Goal: Information Seeking & Learning: Understand process/instructions

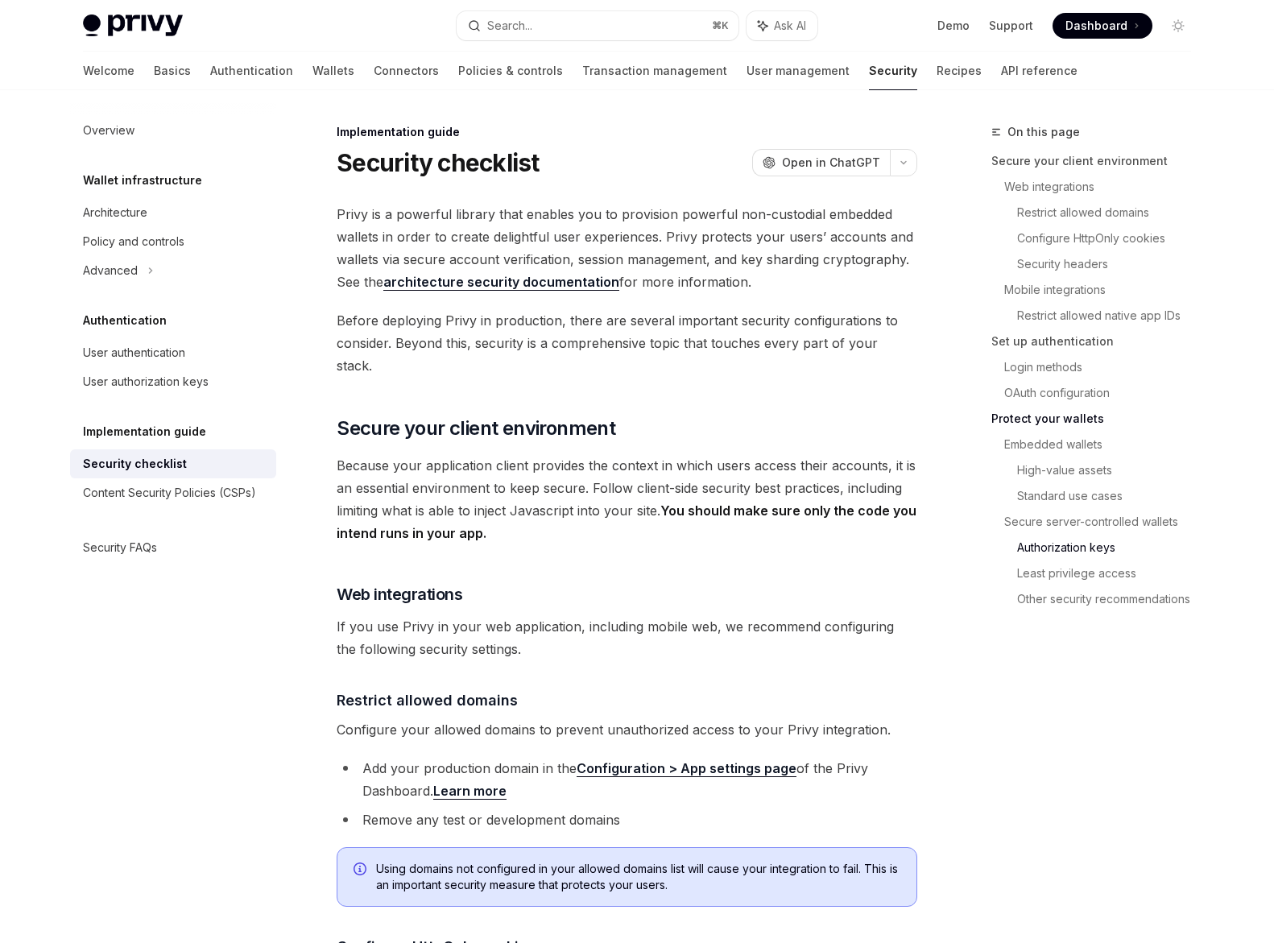
scroll to position [2946, 0]
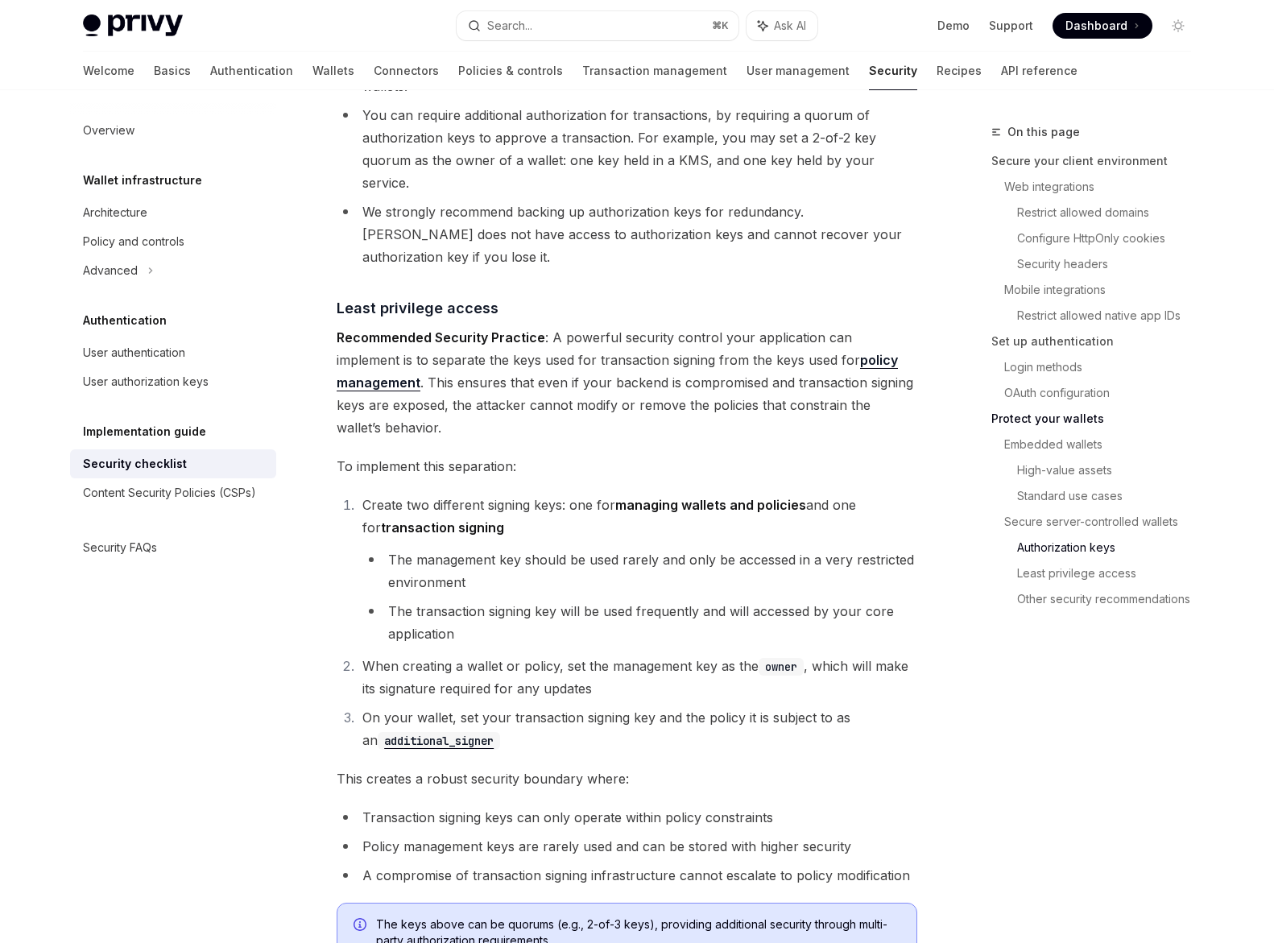
click at [580, 326] on span "Recommended Security Practice : A powerful security control your application ca…" at bounding box center [627, 382] width 580 height 113
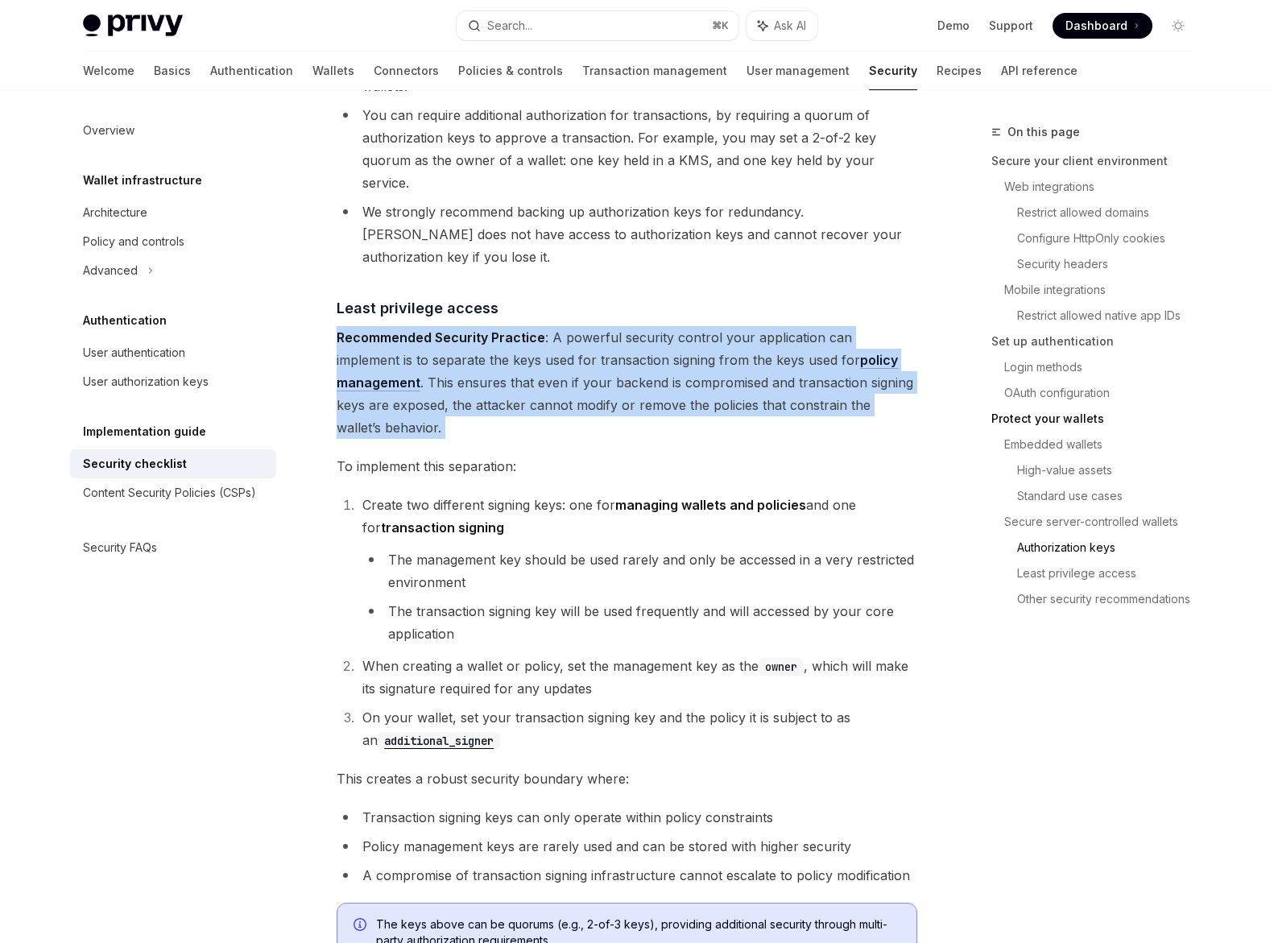
click at [580, 326] on span "Recommended Security Practice : A powerful security control your application ca…" at bounding box center [627, 382] width 580 height 113
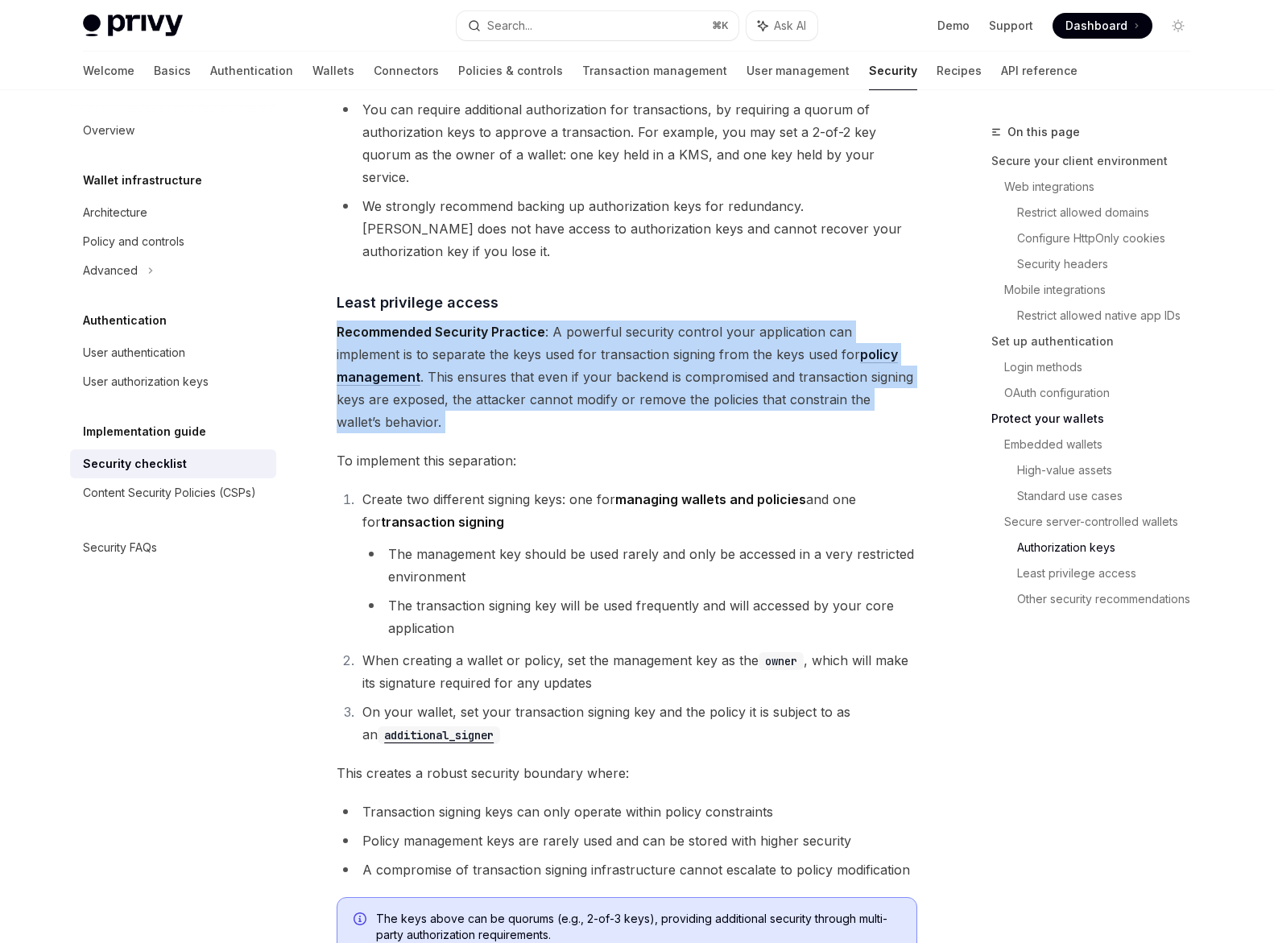
click at [747, 320] on span "Recommended Security Practice : A powerful security control your application ca…" at bounding box center [627, 376] width 580 height 113
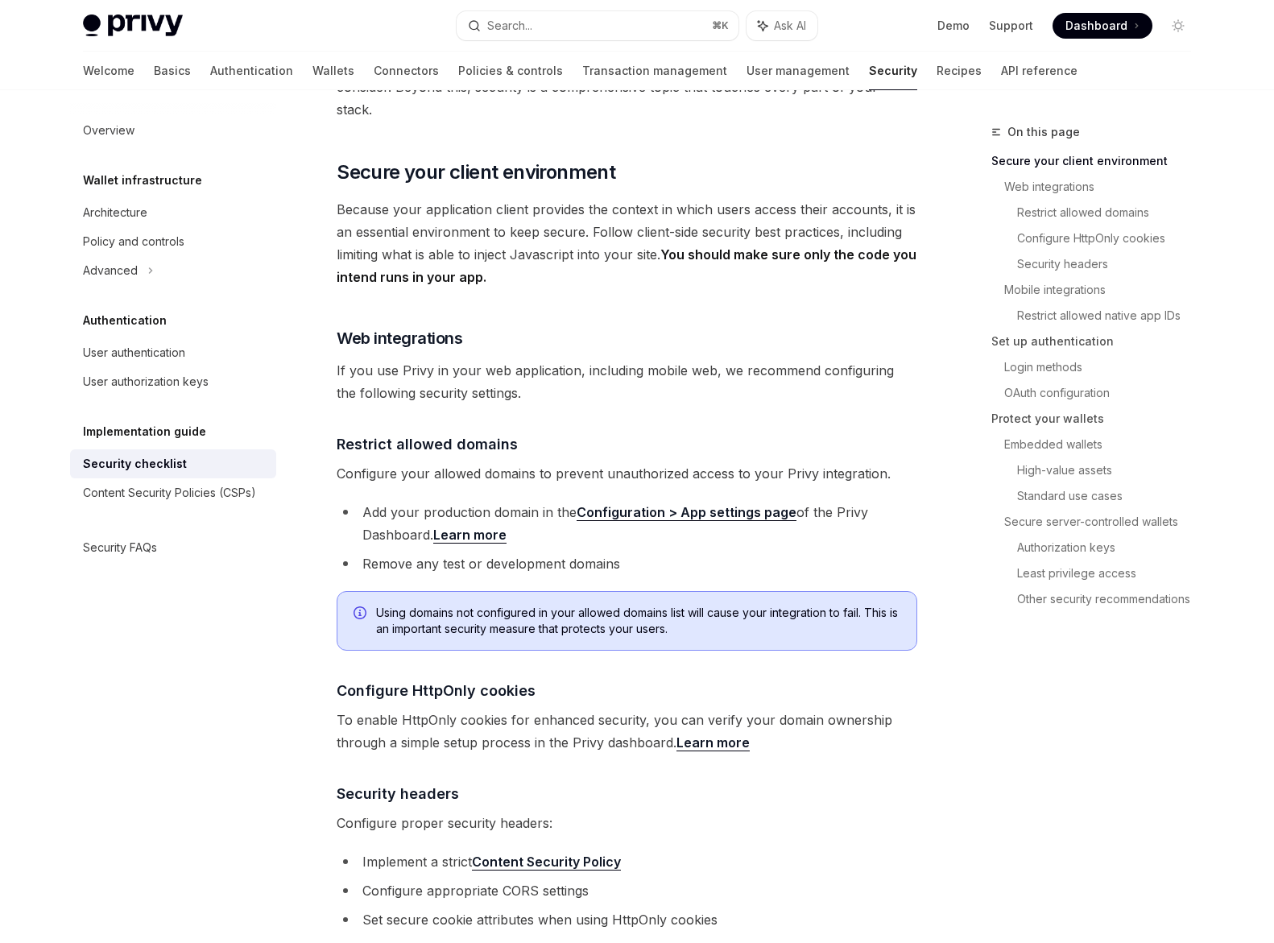
scroll to position [372, 0]
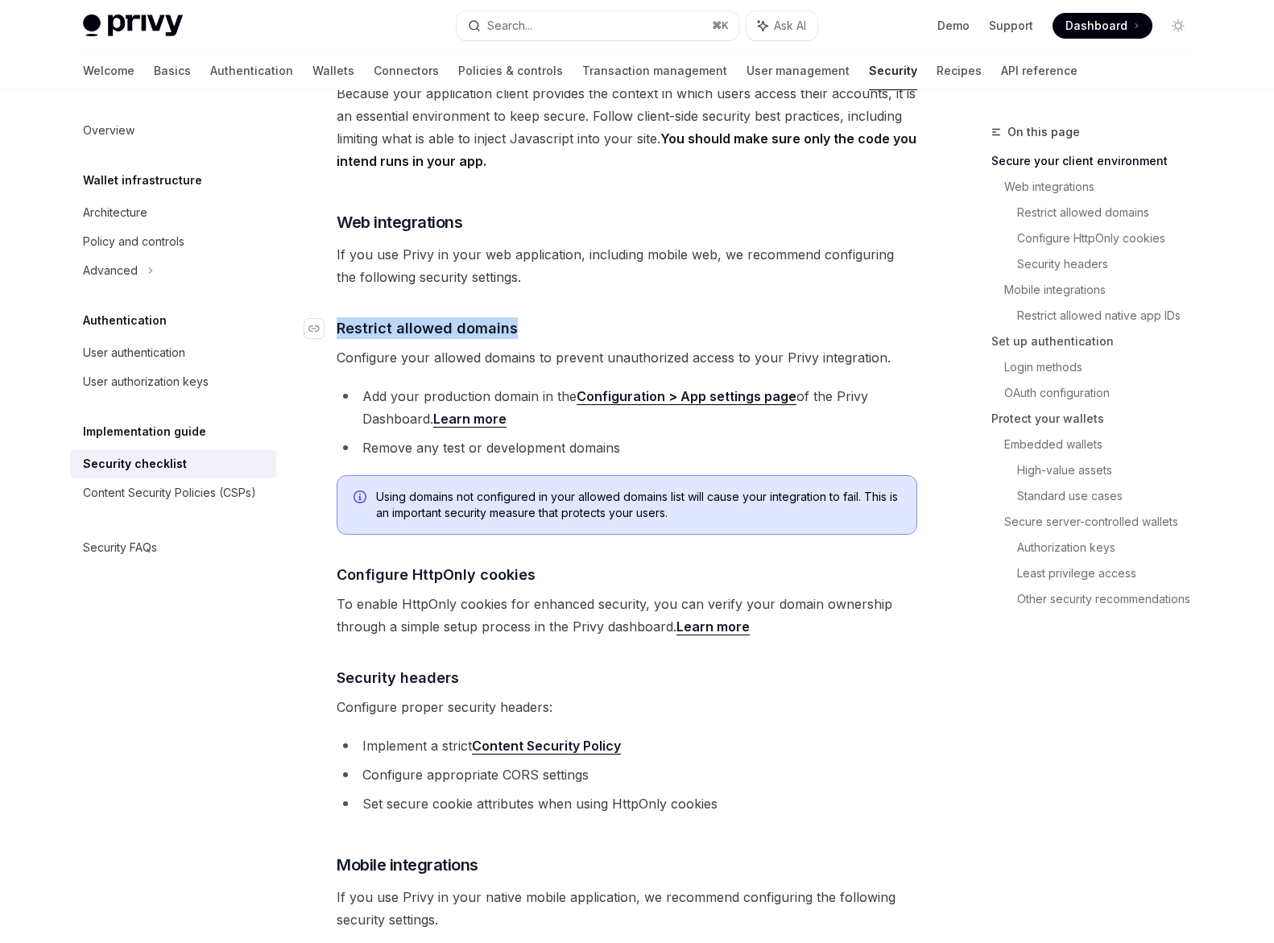
drag, startPoint x: 547, startPoint y: 305, endPoint x: 337, endPoint y: 301, distance: 210.2
click at [337, 317] on h4 "​ Restrict allowed domains" at bounding box center [627, 328] width 580 height 22
copy span "Restrict allowed domains"
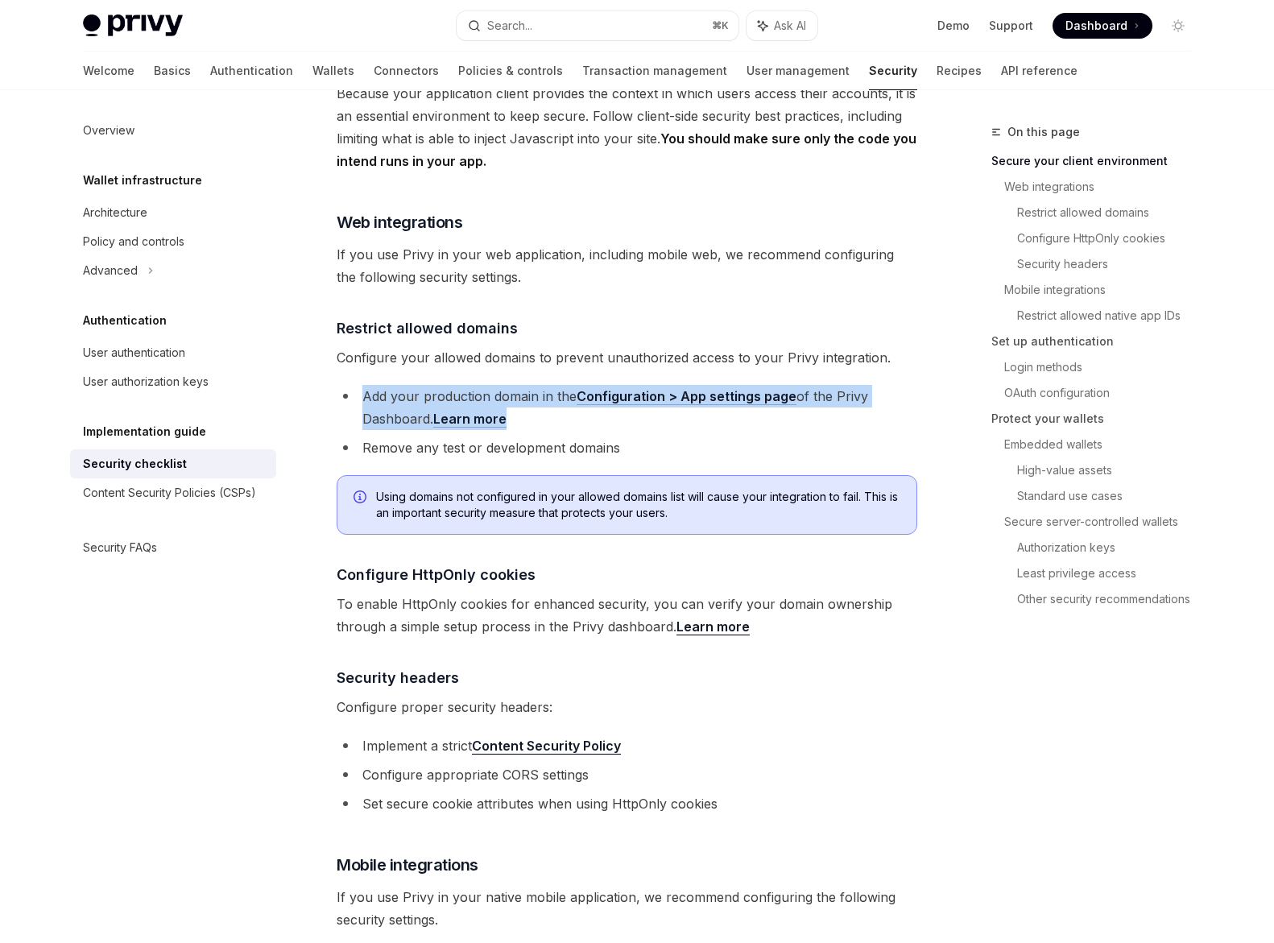
drag, startPoint x: 361, startPoint y: 373, endPoint x: 541, endPoint y: 392, distance: 180.6
click at [541, 392] on li "Add your production domain in the Configuration > App settings page of the Priv…" at bounding box center [627, 407] width 580 height 45
copy li "Add your production domain in the Configuration > App settings page of the Priv…"
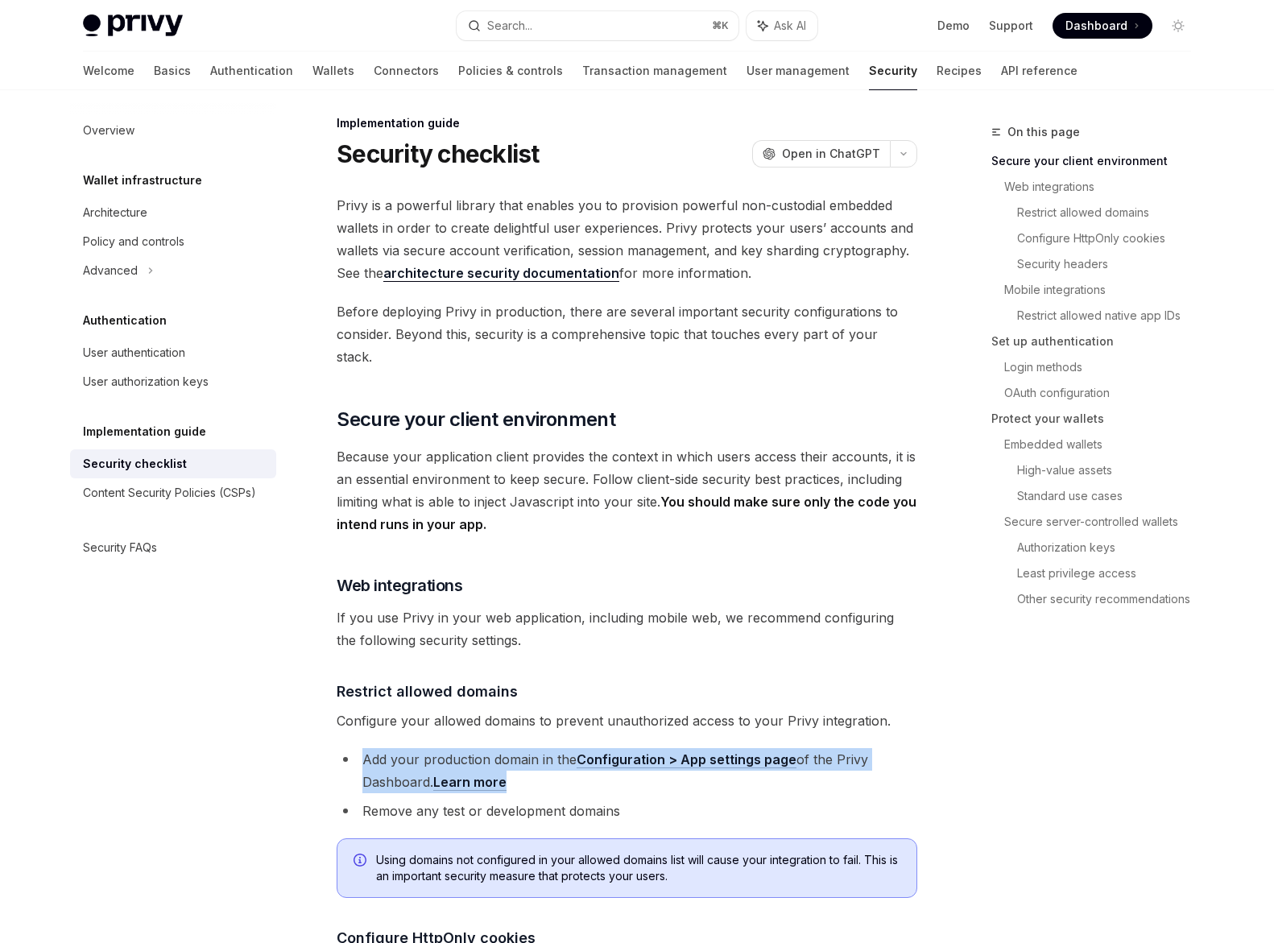
scroll to position [113, 0]
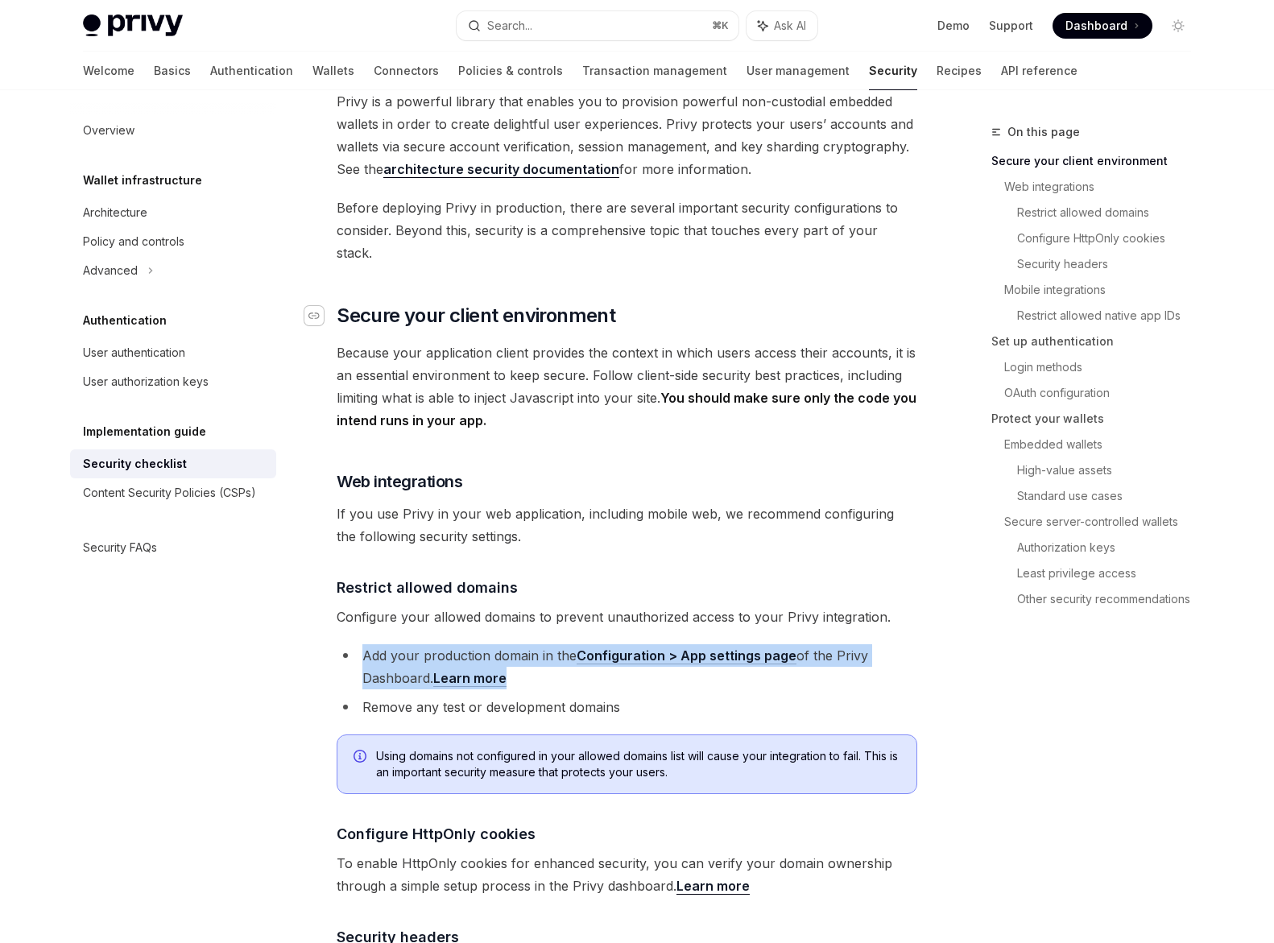
click at [323, 306] on div "Navigate to header" at bounding box center [313, 315] width 19 height 19
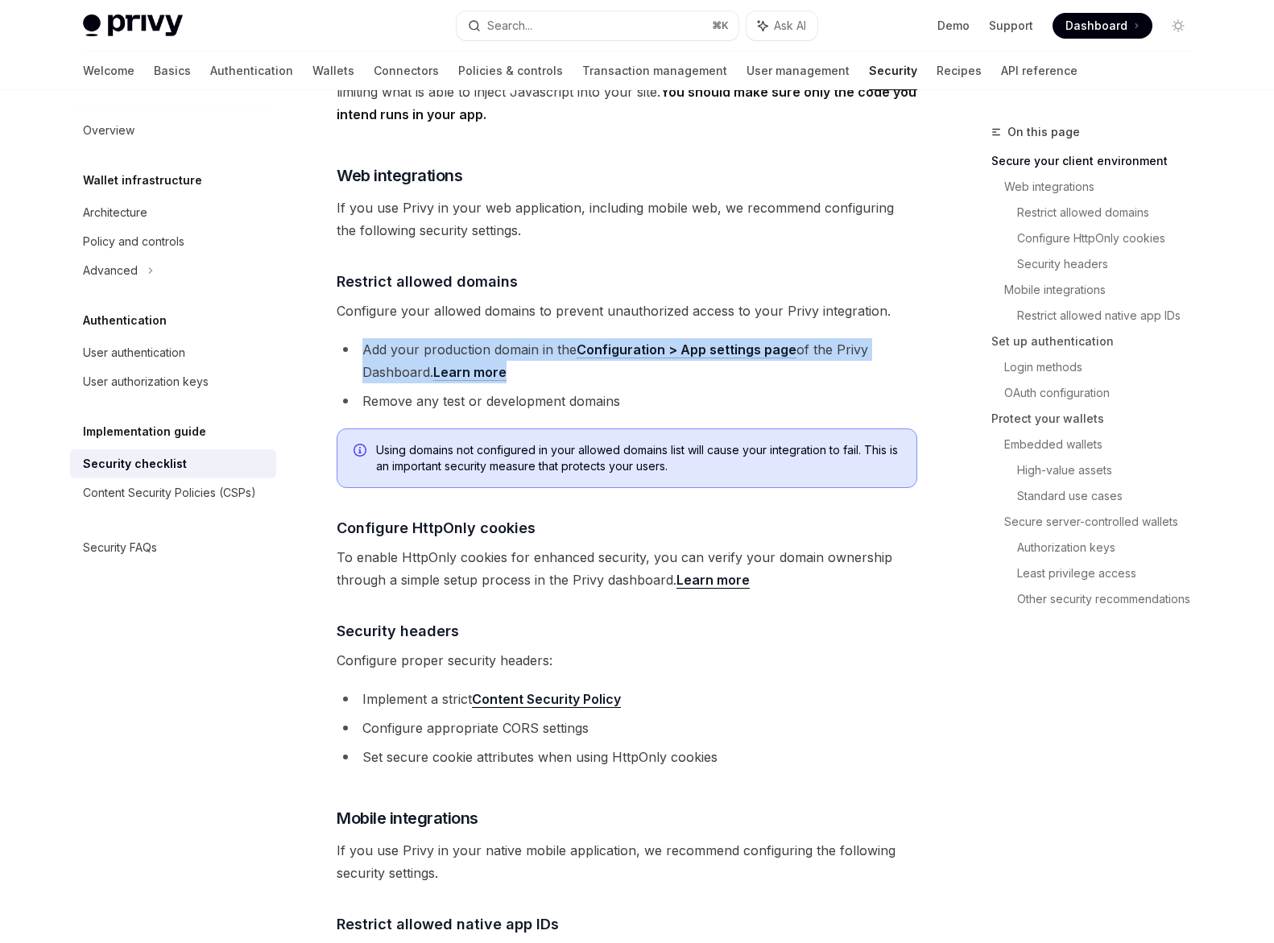
scroll to position [444, 0]
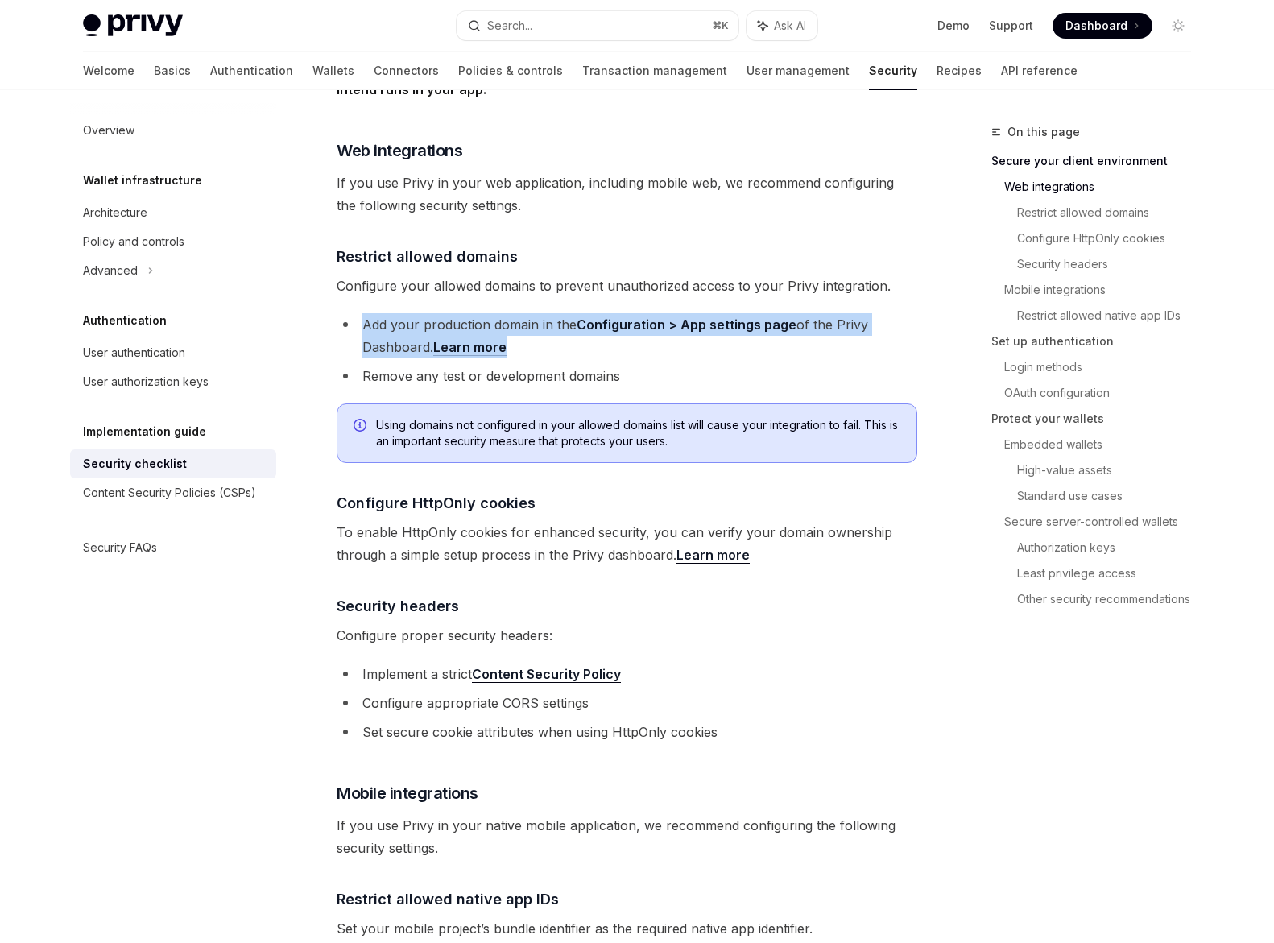
click at [556, 329] on li "Add your production domain in the Configuration > App settings page of the Priv…" at bounding box center [627, 335] width 580 height 45
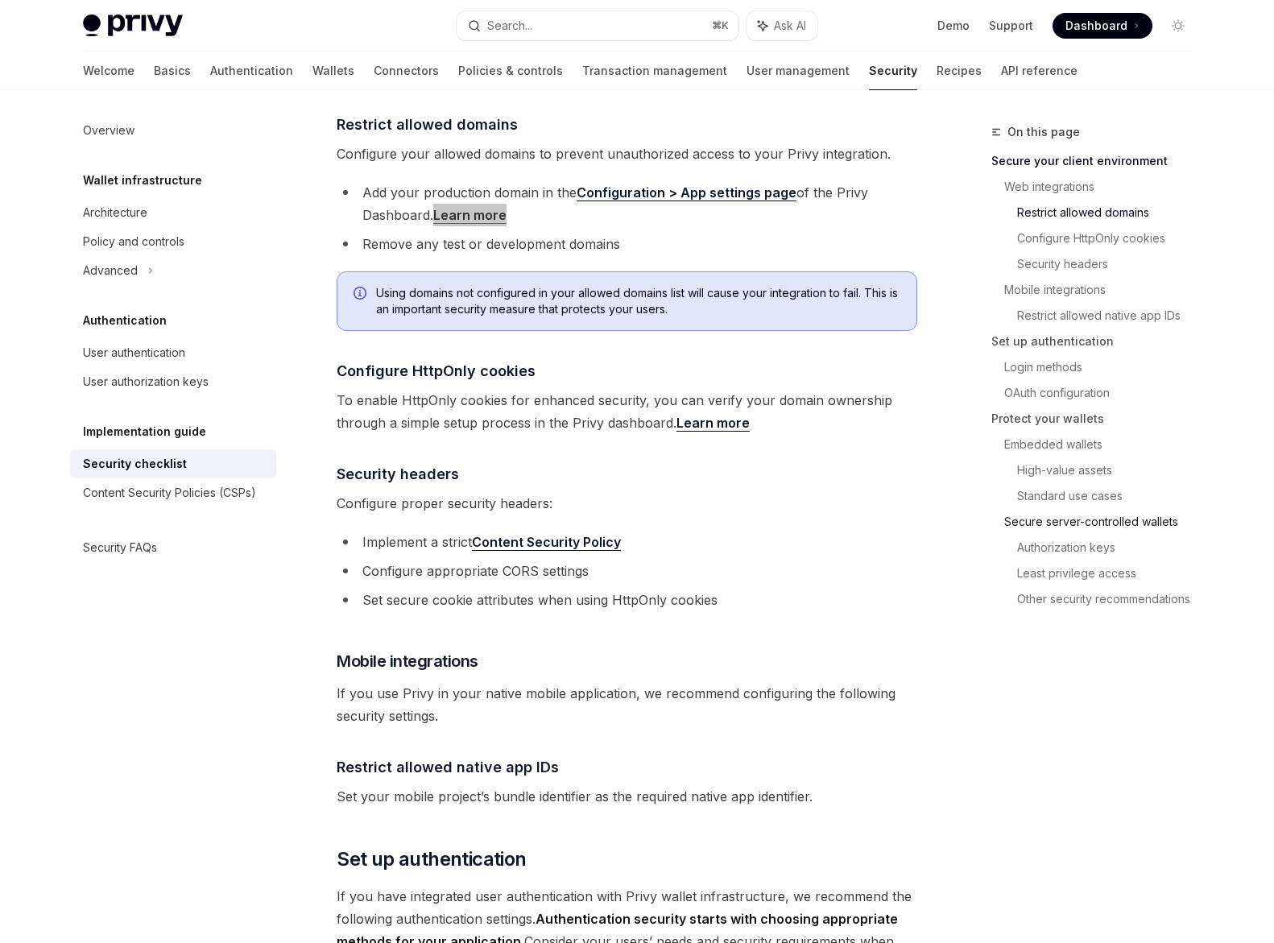
scroll to position [633, 0]
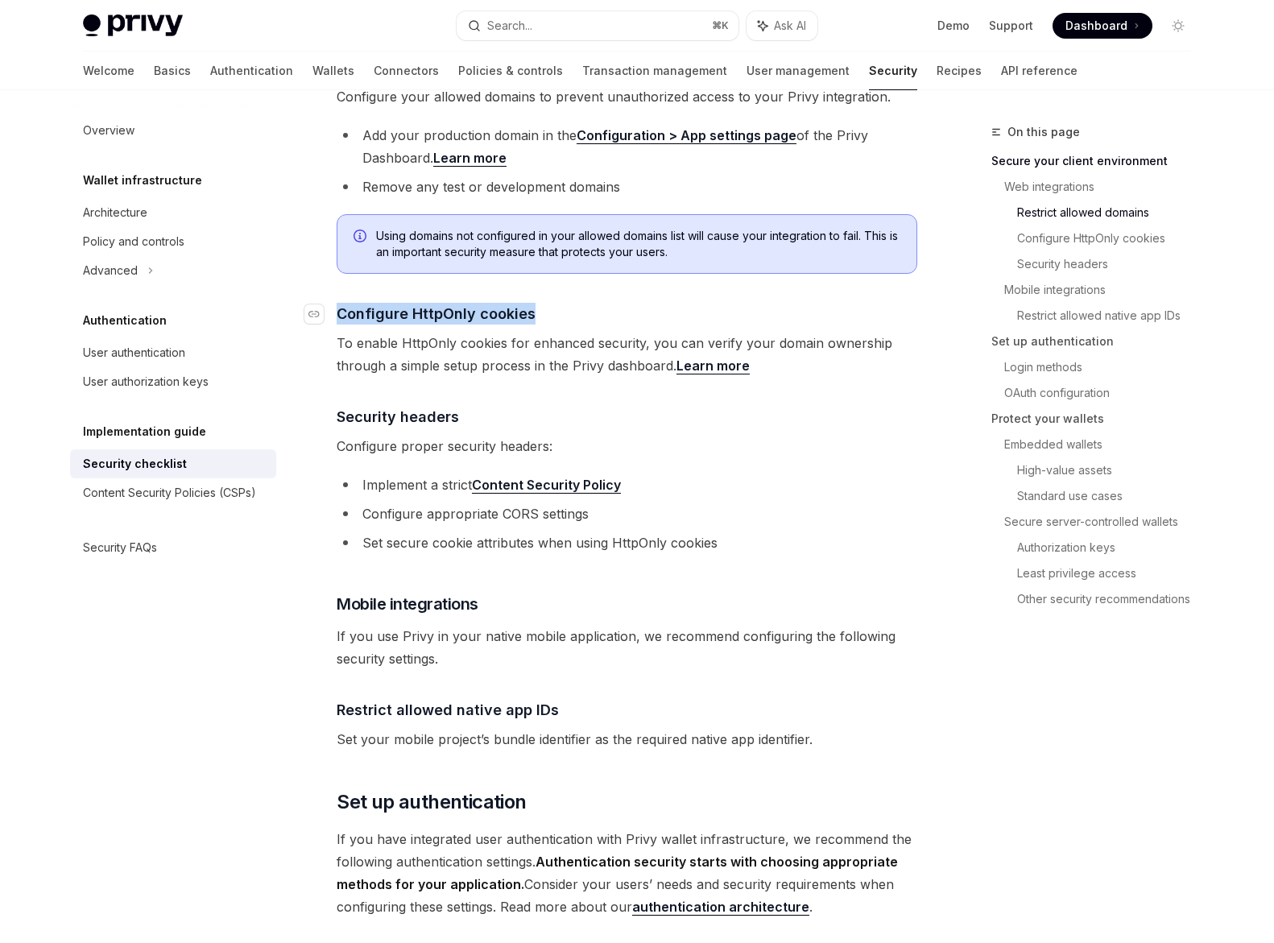
drag, startPoint x: 549, startPoint y: 295, endPoint x: 341, endPoint y: 290, distance: 208.6
click at [341, 303] on h4 "​ Configure HttpOnly cookies" at bounding box center [627, 314] width 580 height 22
copy span "Configure HttpOnly cookies"
click at [324, 303] on link "​" at bounding box center [320, 314] width 32 height 22
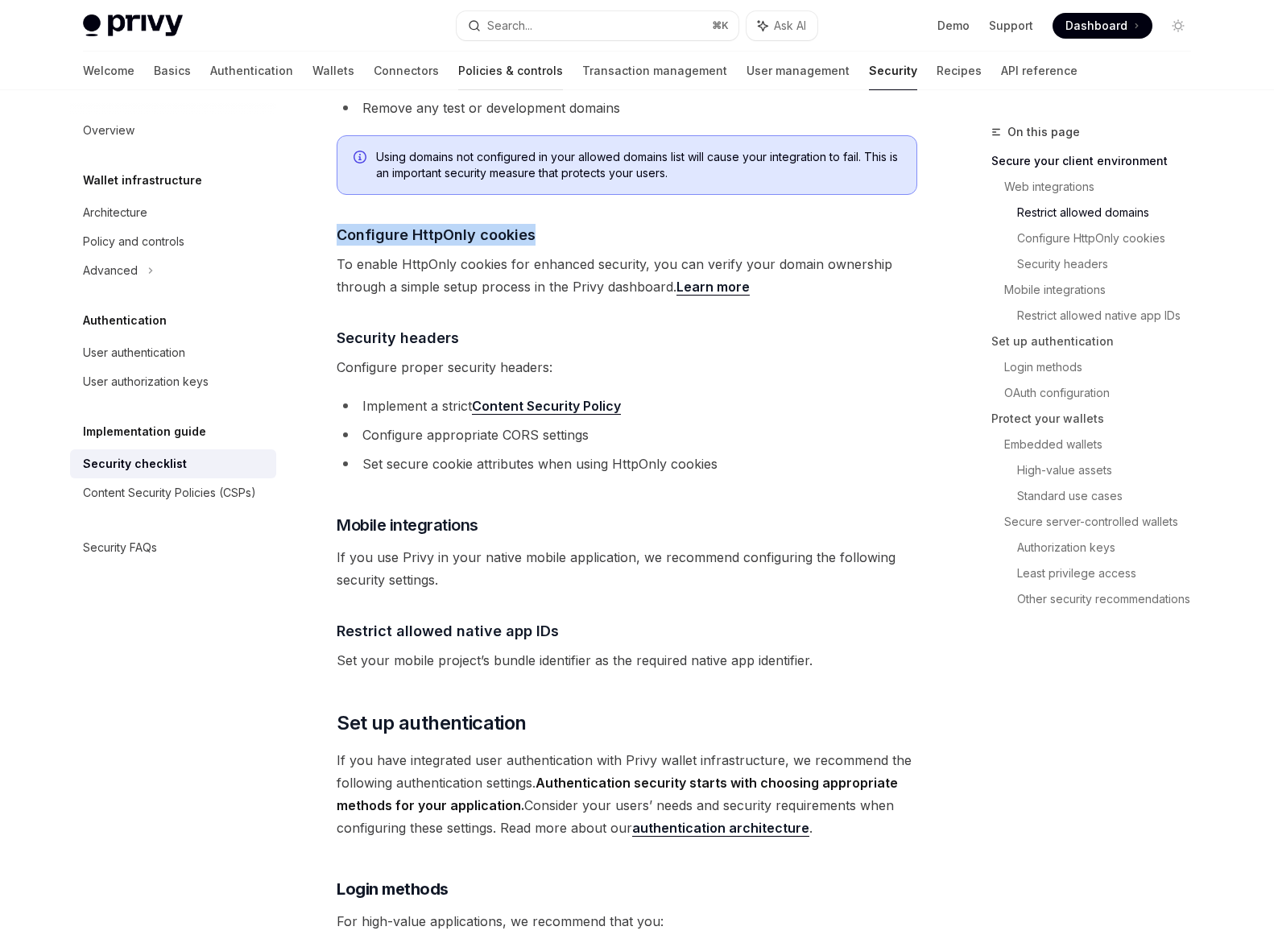
scroll to position [791, 0]
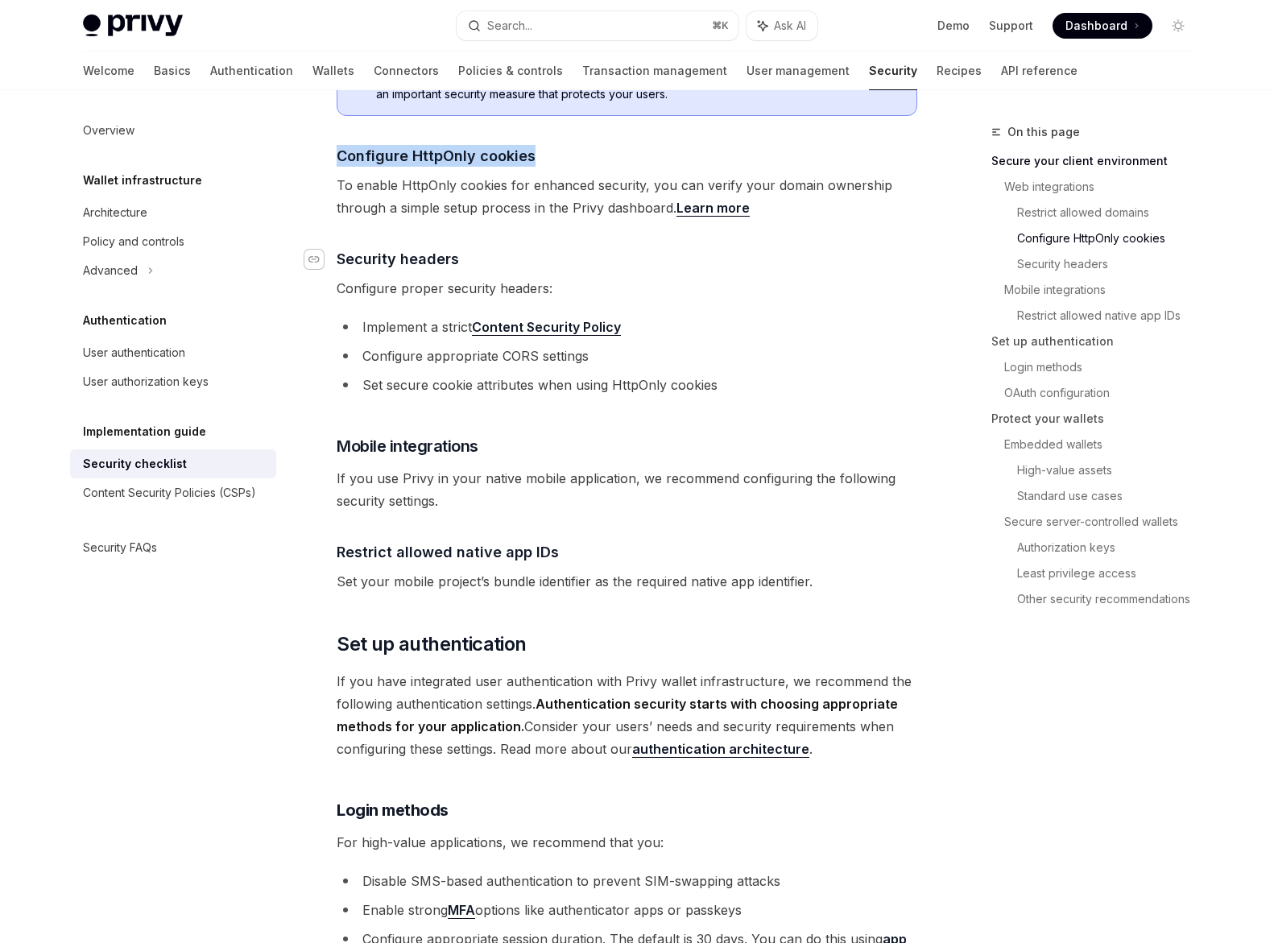
click at [320, 250] on div "Navigate to header" at bounding box center [313, 259] width 19 height 19
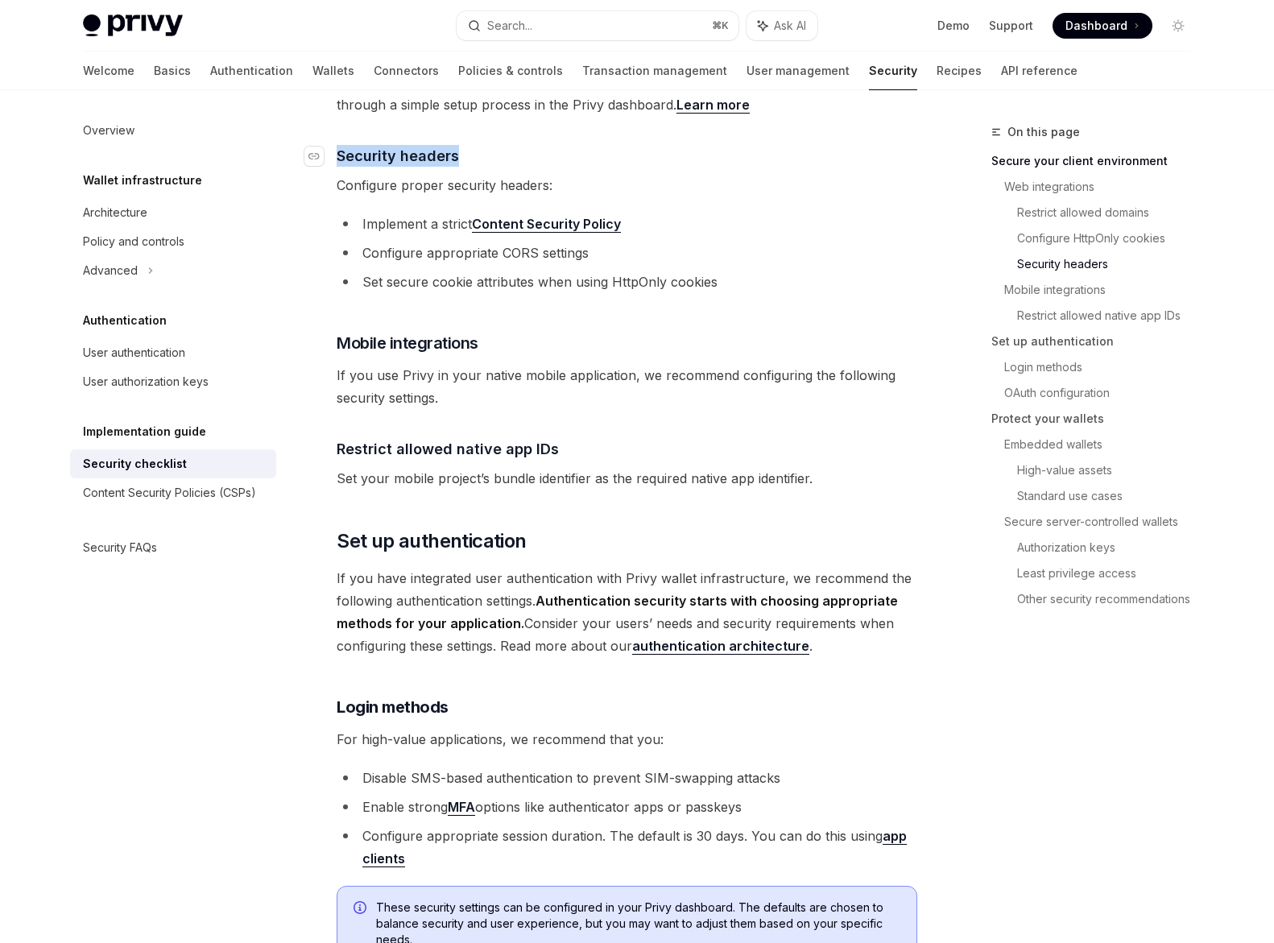
drag, startPoint x: 468, startPoint y: 138, endPoint x: 341, endPoint y: 134, distance: 126.5
click at [341, 145] on h4 "​ Security headers" at bounding box center [627, 156] width 580 height 22
copy span "Security headers"
click at [563, 467] on span "Set your mobile project’s bundle identifier as the required native app identifi…" at bounding box center [627, 478] width 580 height 23
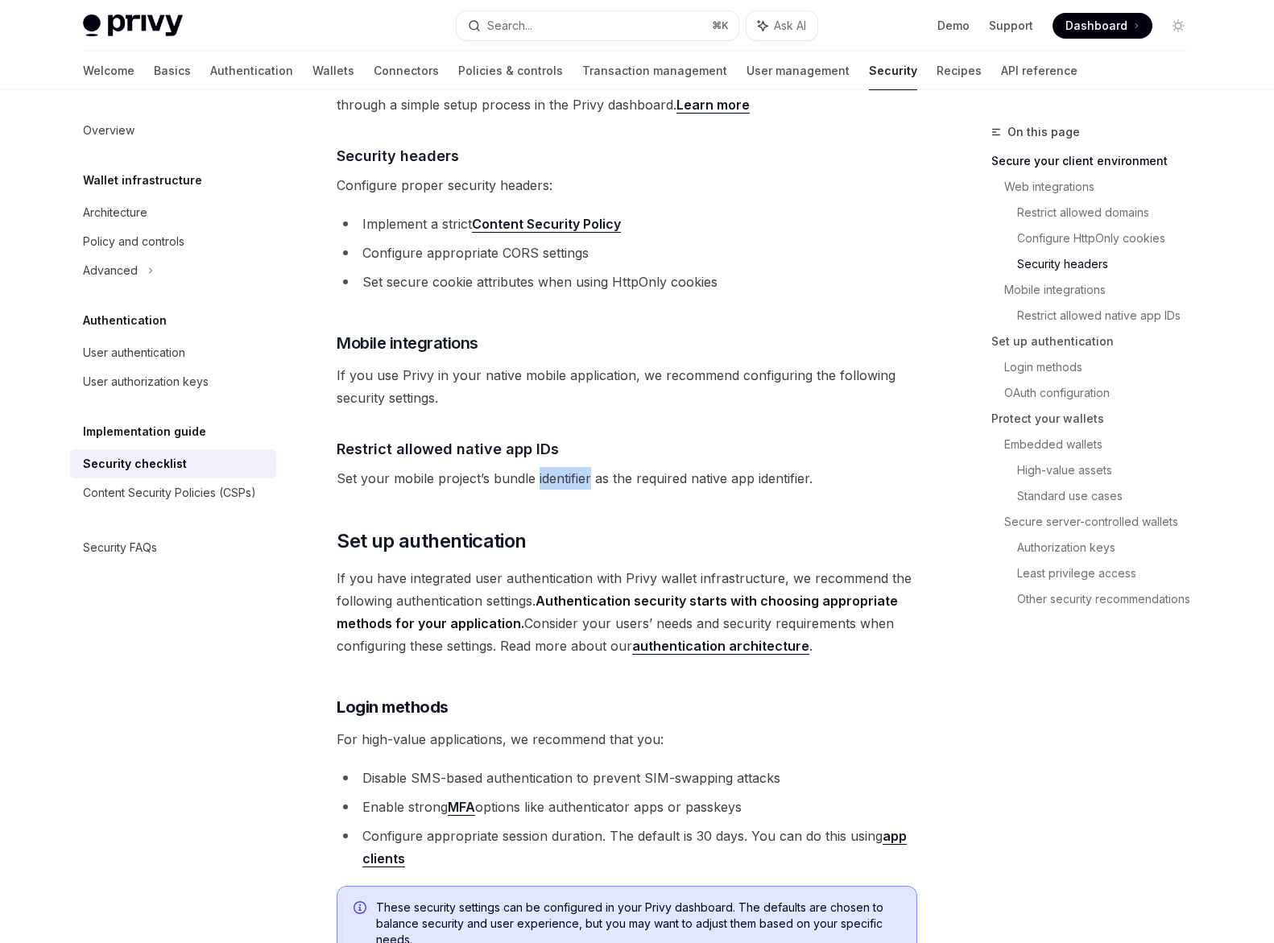
scroll to position [937, 0]
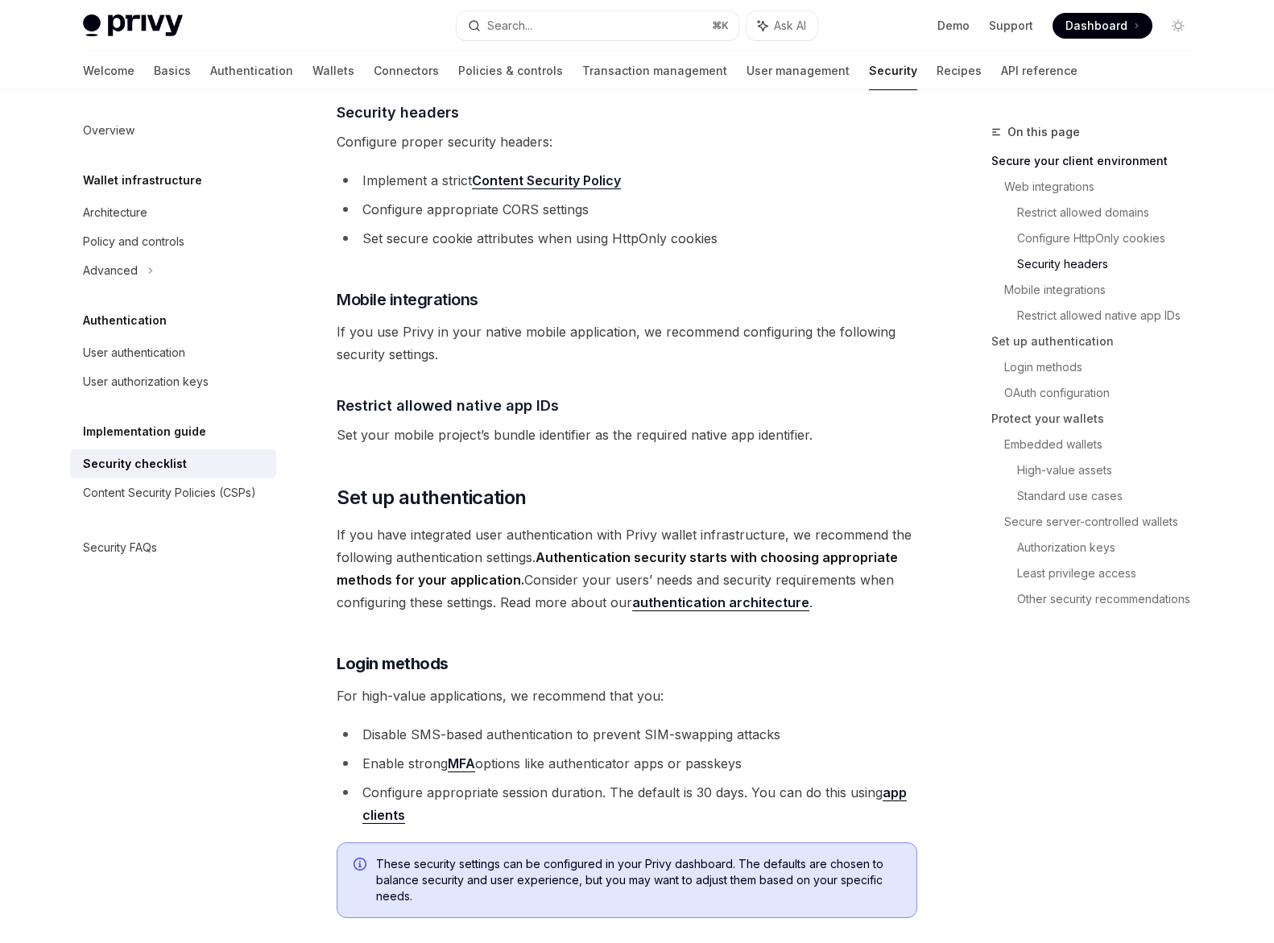
click at [561, 523] on span "If you have integrated user authentication with Privy wallet infrastructure, we…" at bounding box center [627, 568] width 580 height 90
click at [437, 527] on span "If you have integrated user authentication with Privy wallet infrastructure, we…" at bounding box center [627, 568] width 580 height 90
click at [316, 493] on icon "Navigate to header" at bounding box center [313, 498] width 11 height 10
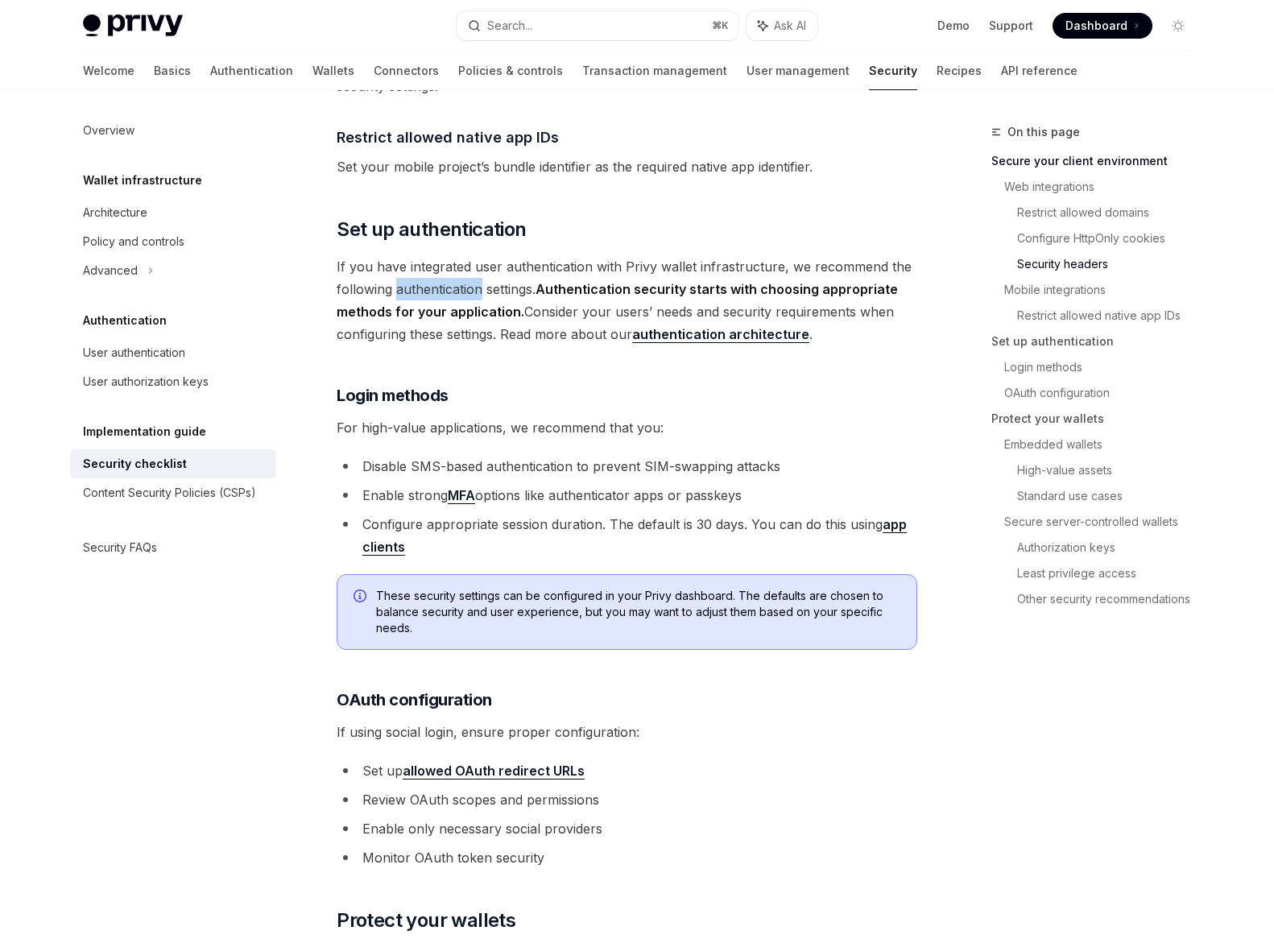
scroll to position [1277, 0]
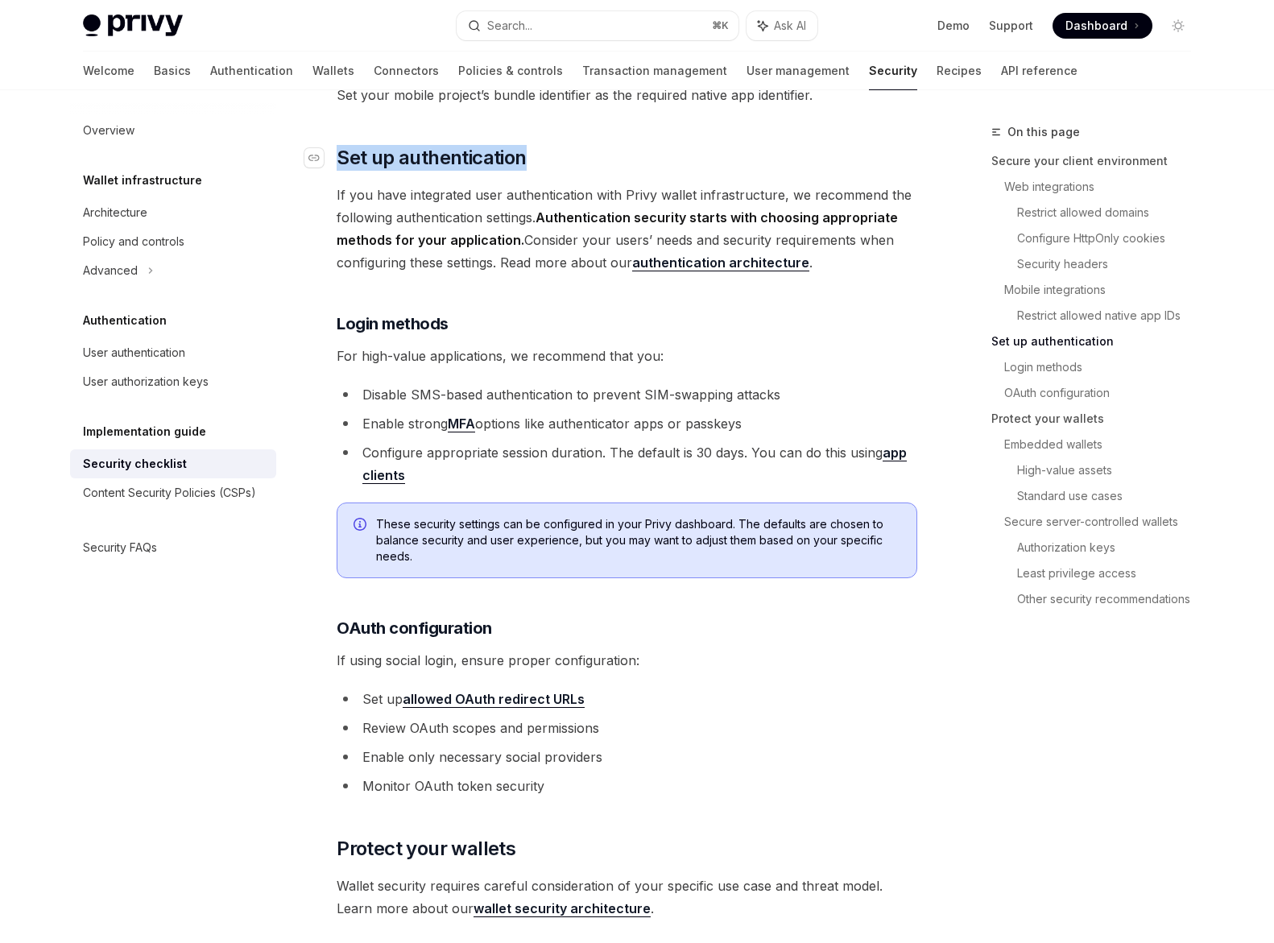
drag, startPoint x: 548, startPoint y: 135, endPoint x: 335, endPoint y: 133, distance: 213.4
click at [337, 145] on h2 "​ Set up authentication" at bounding box center [627, 158] width 580 height 26
copy h2 "​ Set up authentication"
click at [630, 412] on li "Enable strong MFA options like authenticator apps or passkeys" at bounding box center [627, 423] width 580 height 23
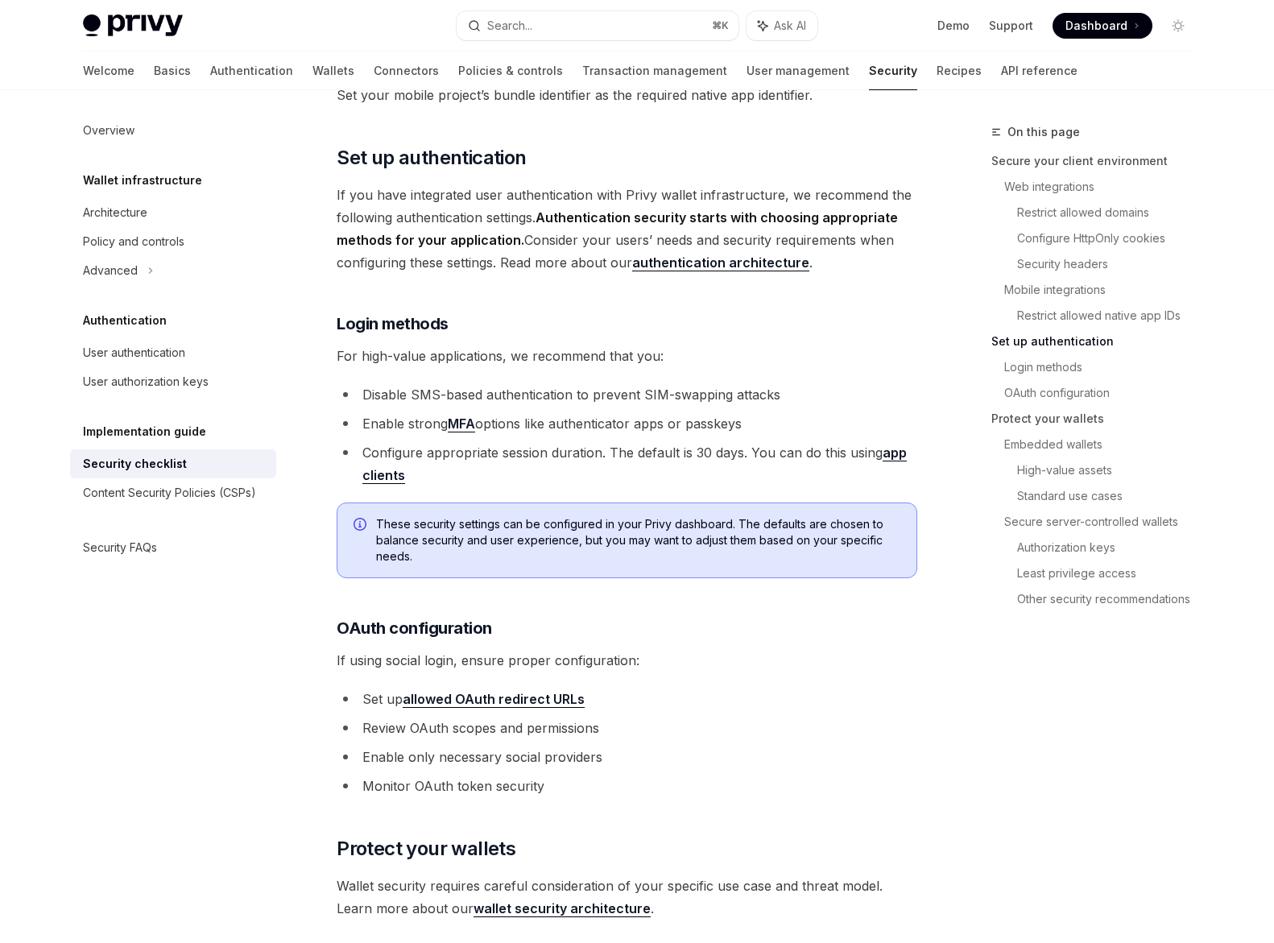
click at [603, 441] on li "Configure appropriate session duration. The default is 30 days. You can do this…" at bounding box center [627, 463] width 580 height 45
click at [614, 441] on li "Configure appropriate session duration. The default is 30 days. You can do this…" at bounding box center [627, 463] width 580 height 45
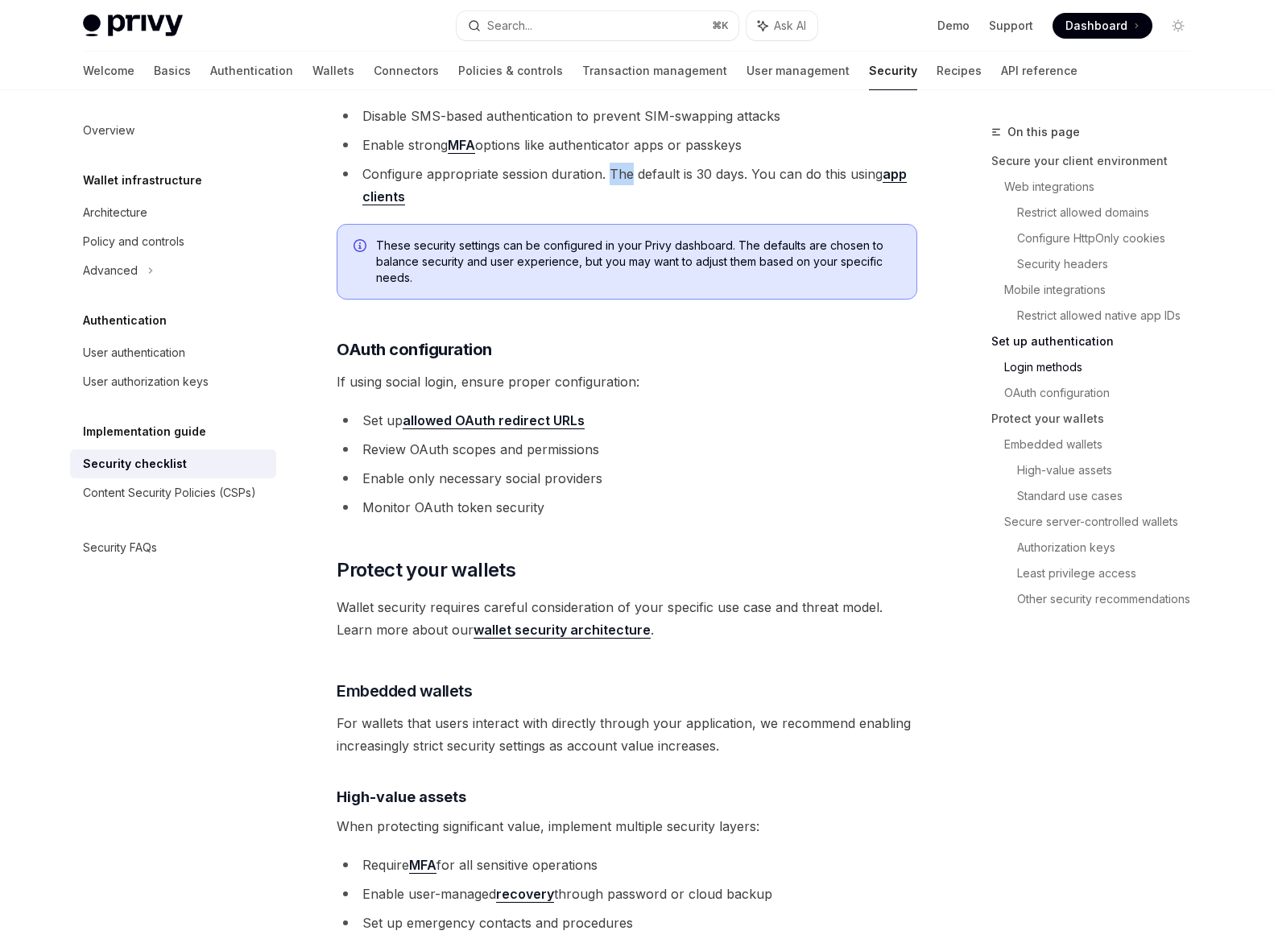
scroll to position [1654, 0]
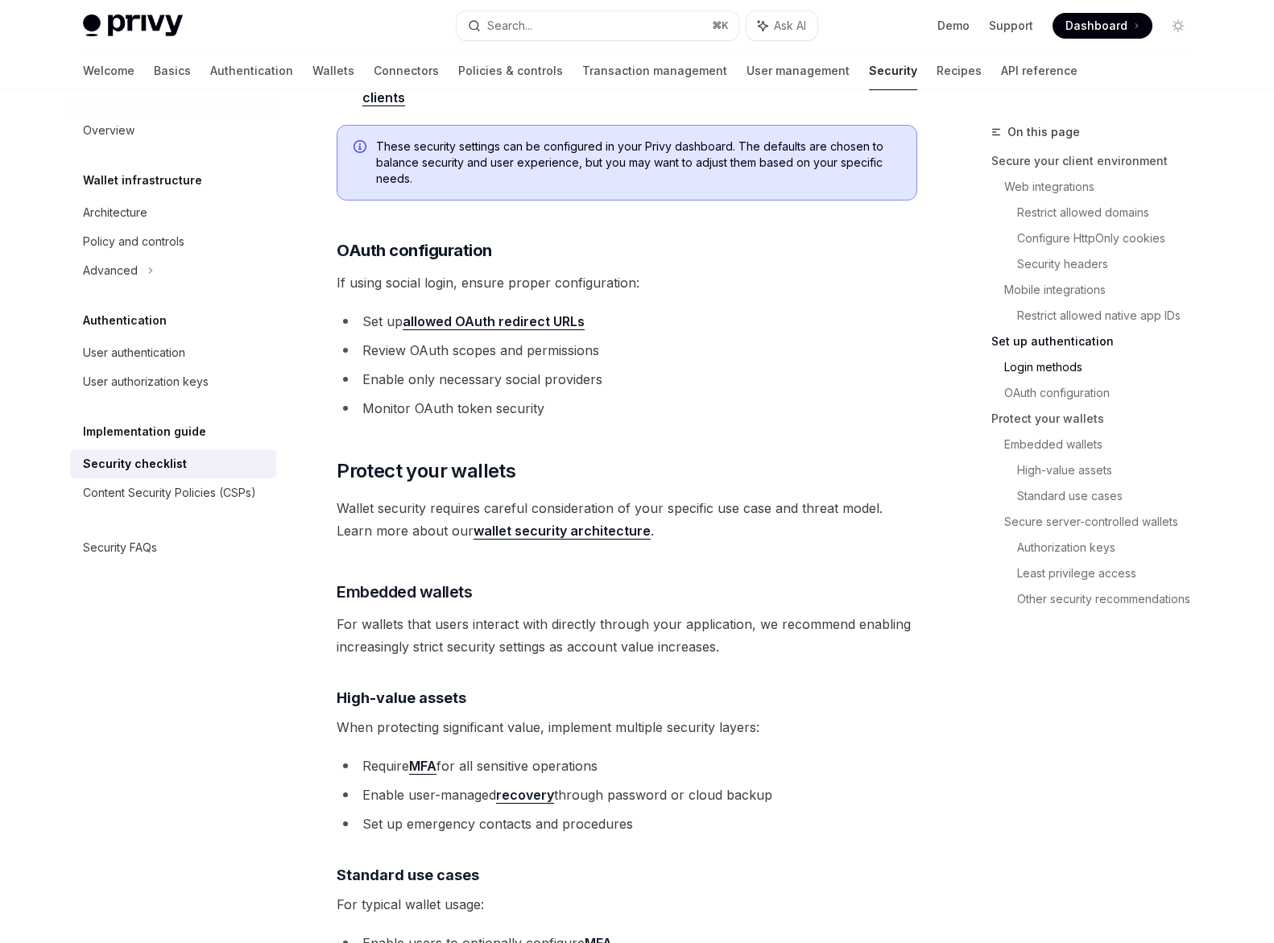
click at [558, 497] on span "Wallet security requires careful consideration of your specific use case and th…" at bounding box center [627, 519] width 580 height 45
click at [604, 497] on span "Wallet security requires careful consideration of your specific use case and th…" at bounding box center [627, 519] width 580 height 45
click at [309, 468] on icon "Navigate to header" at bounding box center [313, 471] width 11 height 6
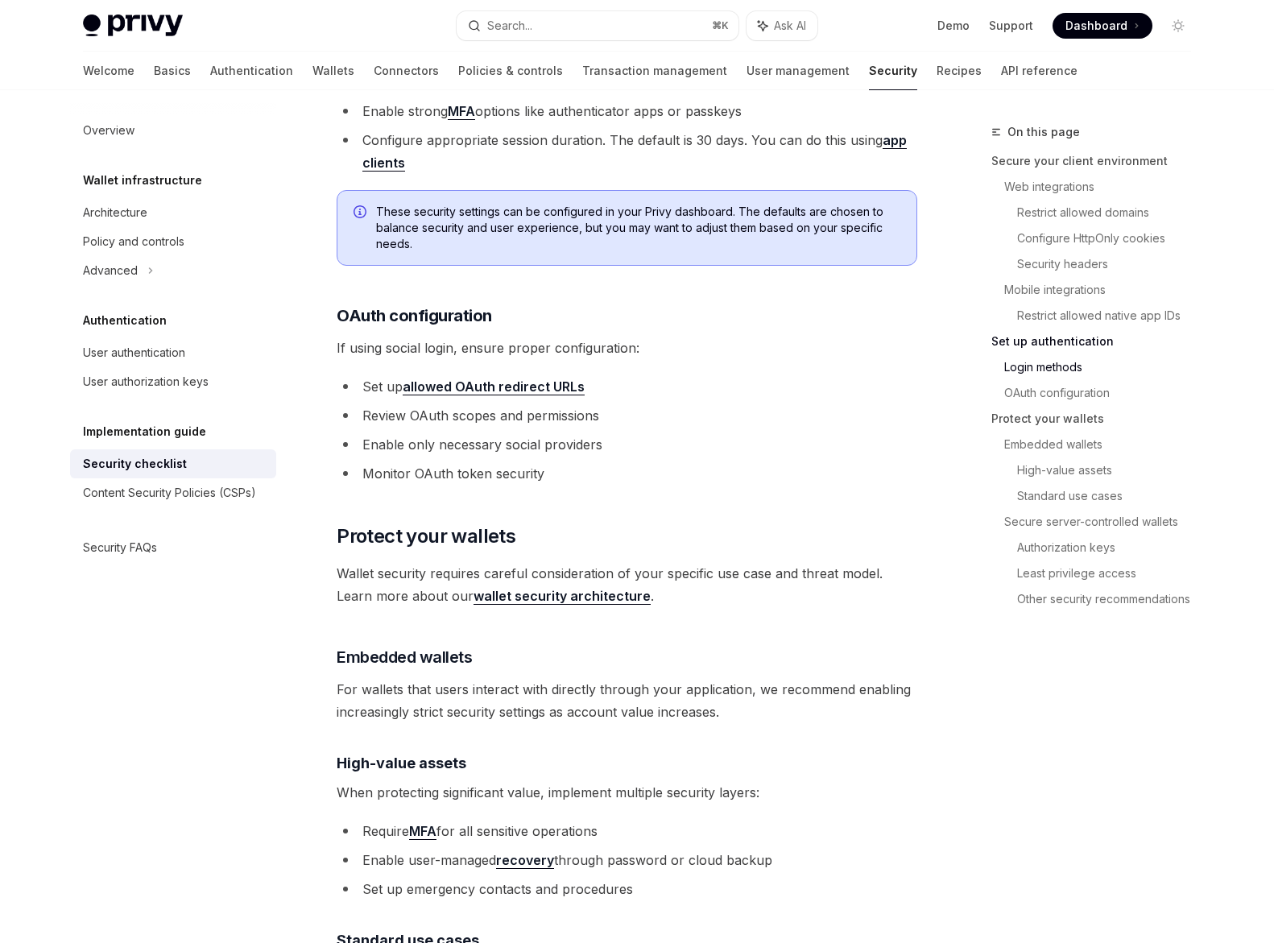
scroll to position [1576, 0]
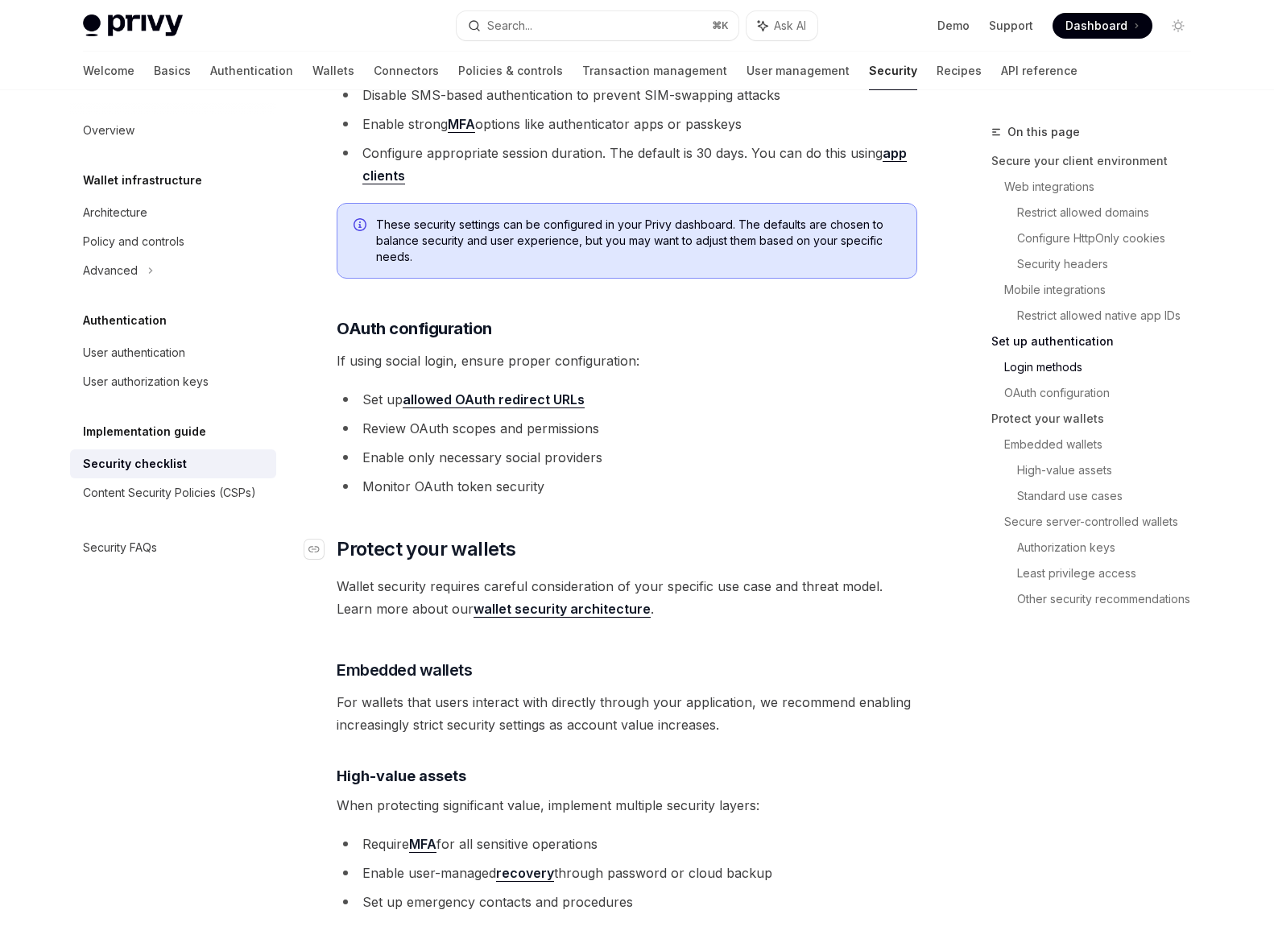
click at [324, 536] on link "​" at bounding box center [320, 549] width 32 height 26
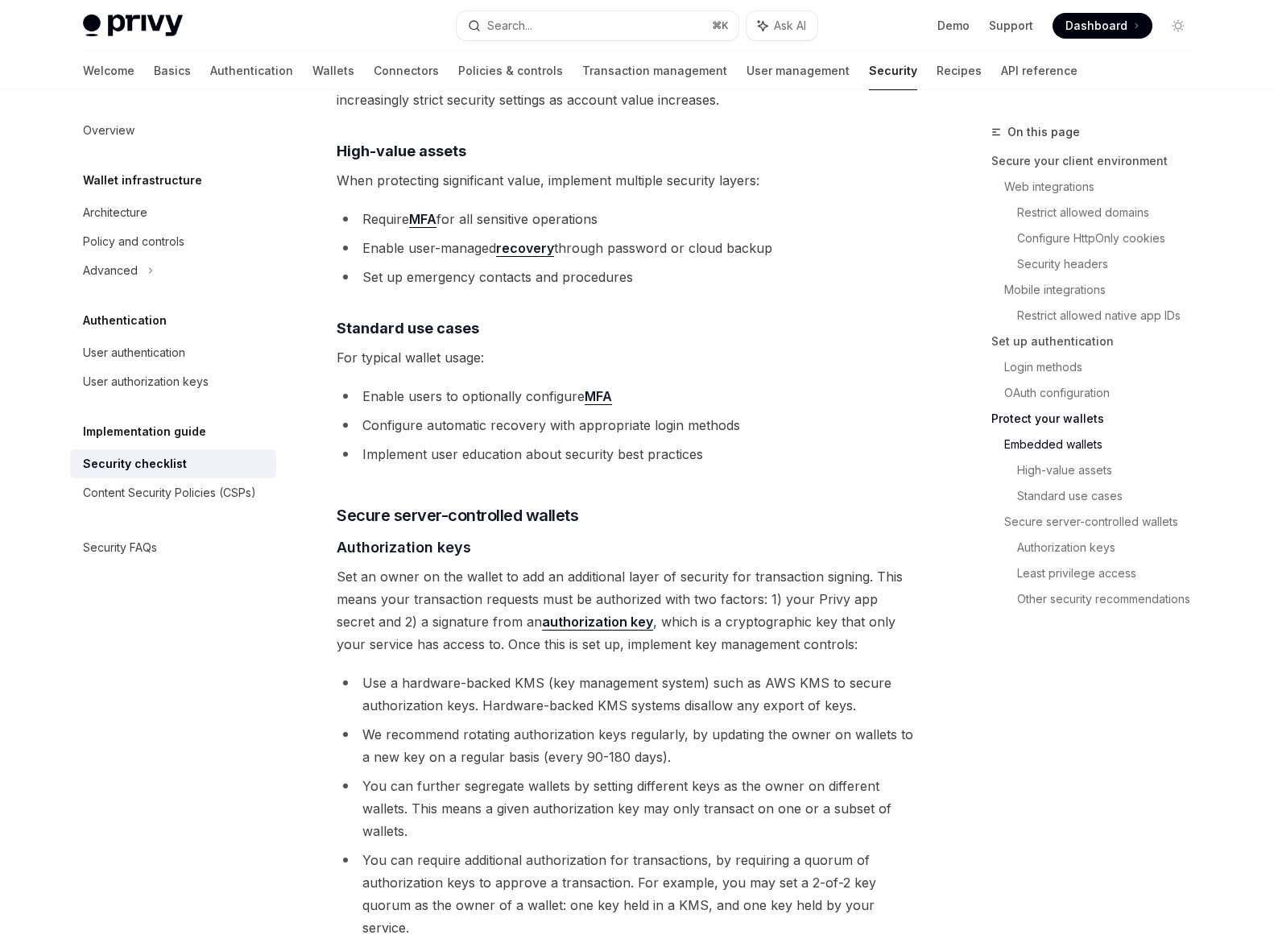
scroll to position [2286, 0]
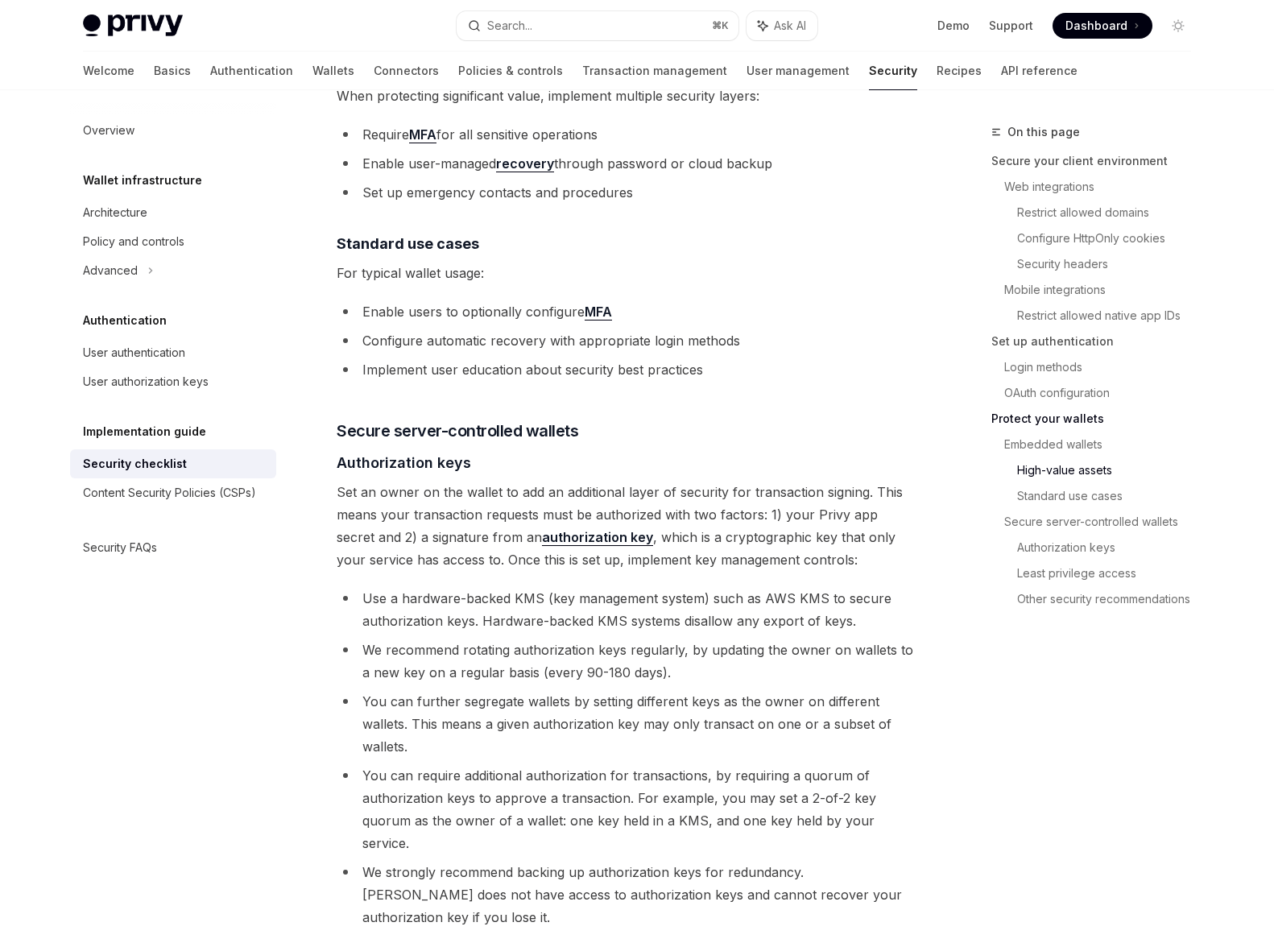
click at [560, 489] on span "Set an owner on the wallet to add an additional layer of security for transacti…" at bounding box center [627, 526] width 580 height 90
click at [591, 487] on span "Set an owner on the wallet to add an additional layer of security for transacti…" at bounding box center [627, 526] width 580 height 90
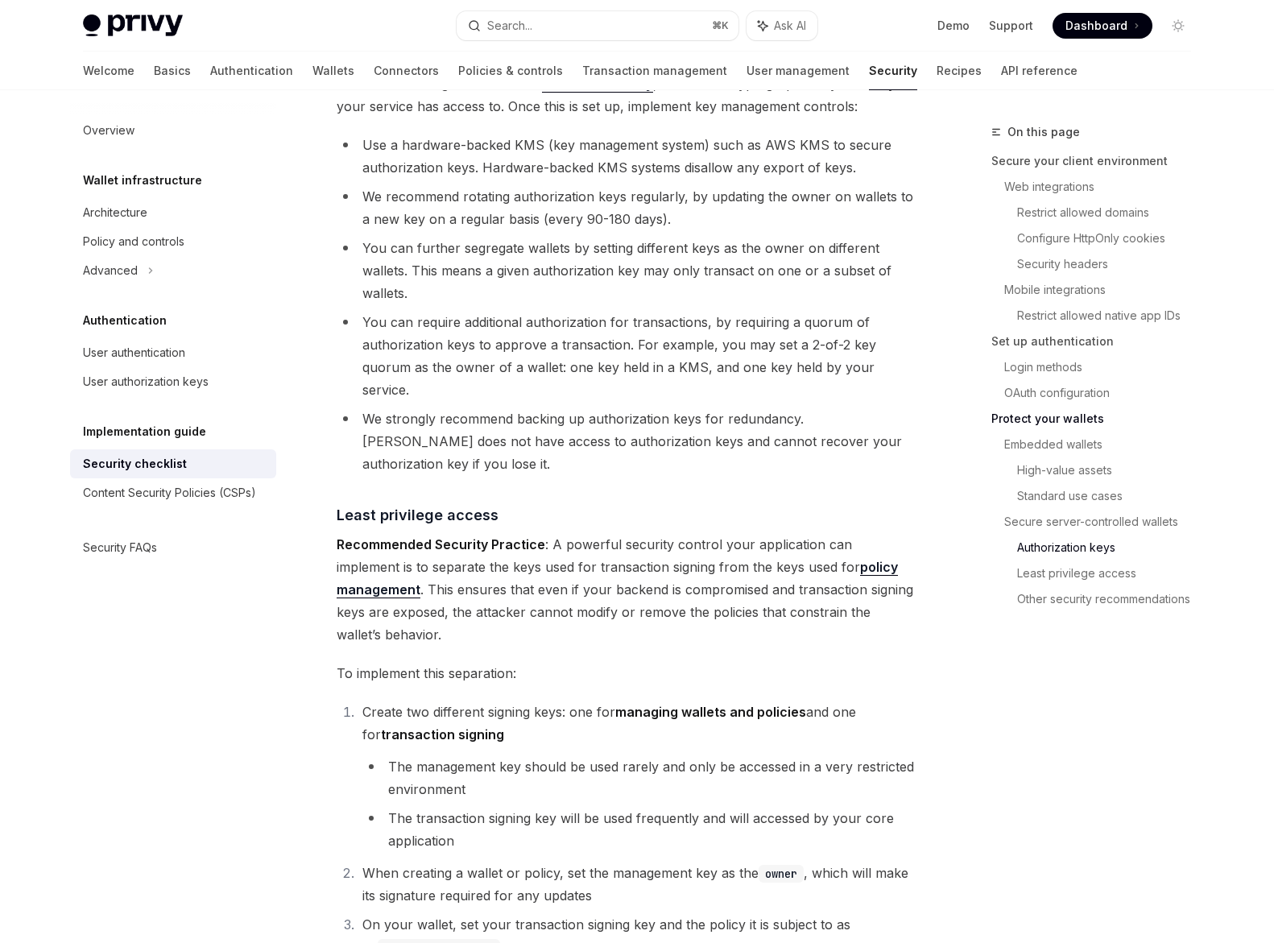
scroll to position [2796, 0]
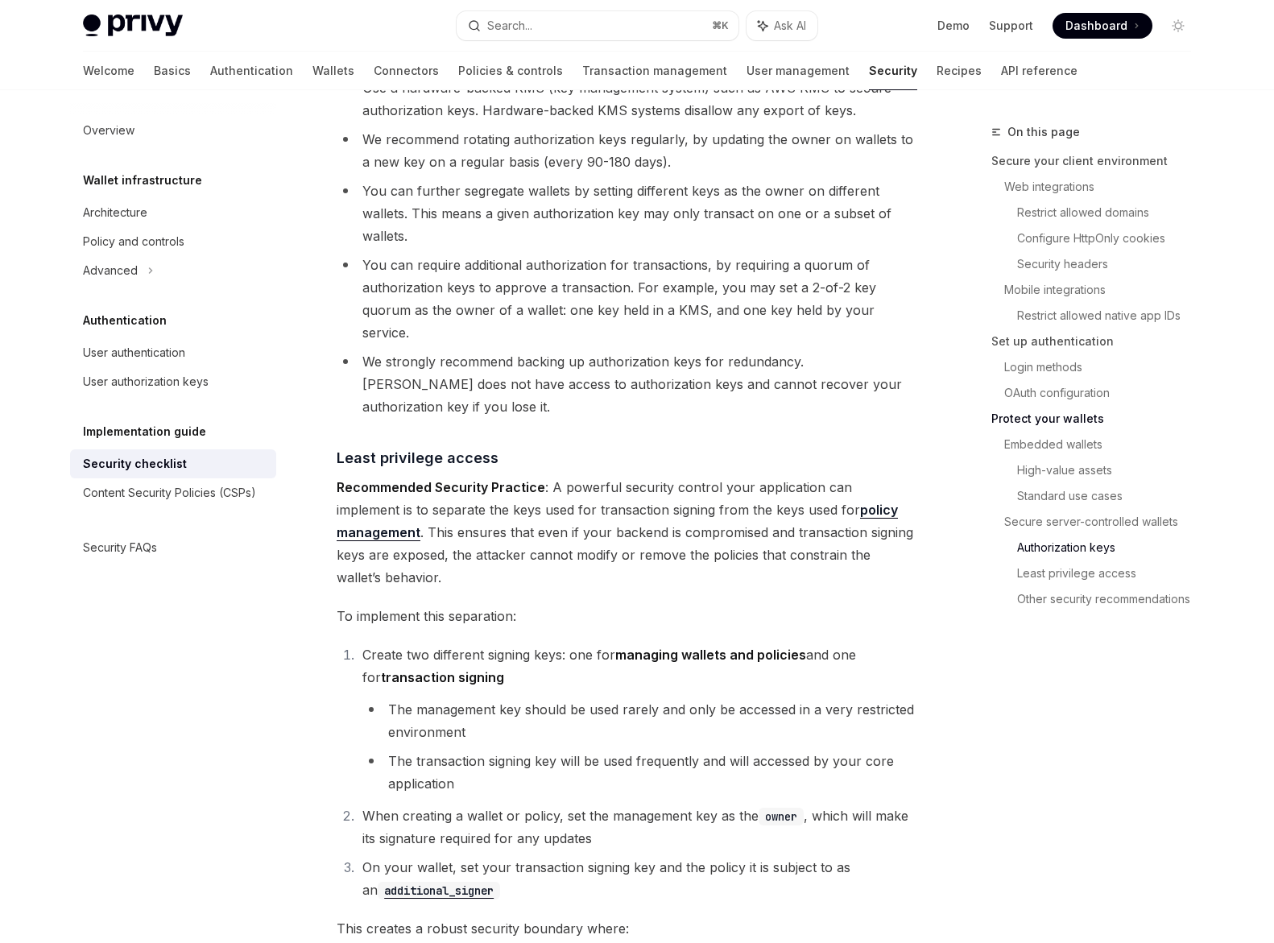
click at [576, 476] on span "Recommended Security Practice : A powerful security control your application ca…" at bounding box center [627, 532] width 580 height 113
click at [556, 476] on span "Recommended Security Practice : A powerful security control your application ca…" at bounding box center [627, 532] width 580 height 113
click at [593, 476] on span "Recommended Security Practice : A powerful security control your application ca…" at bounding box center [627, 532] width 580 height 113
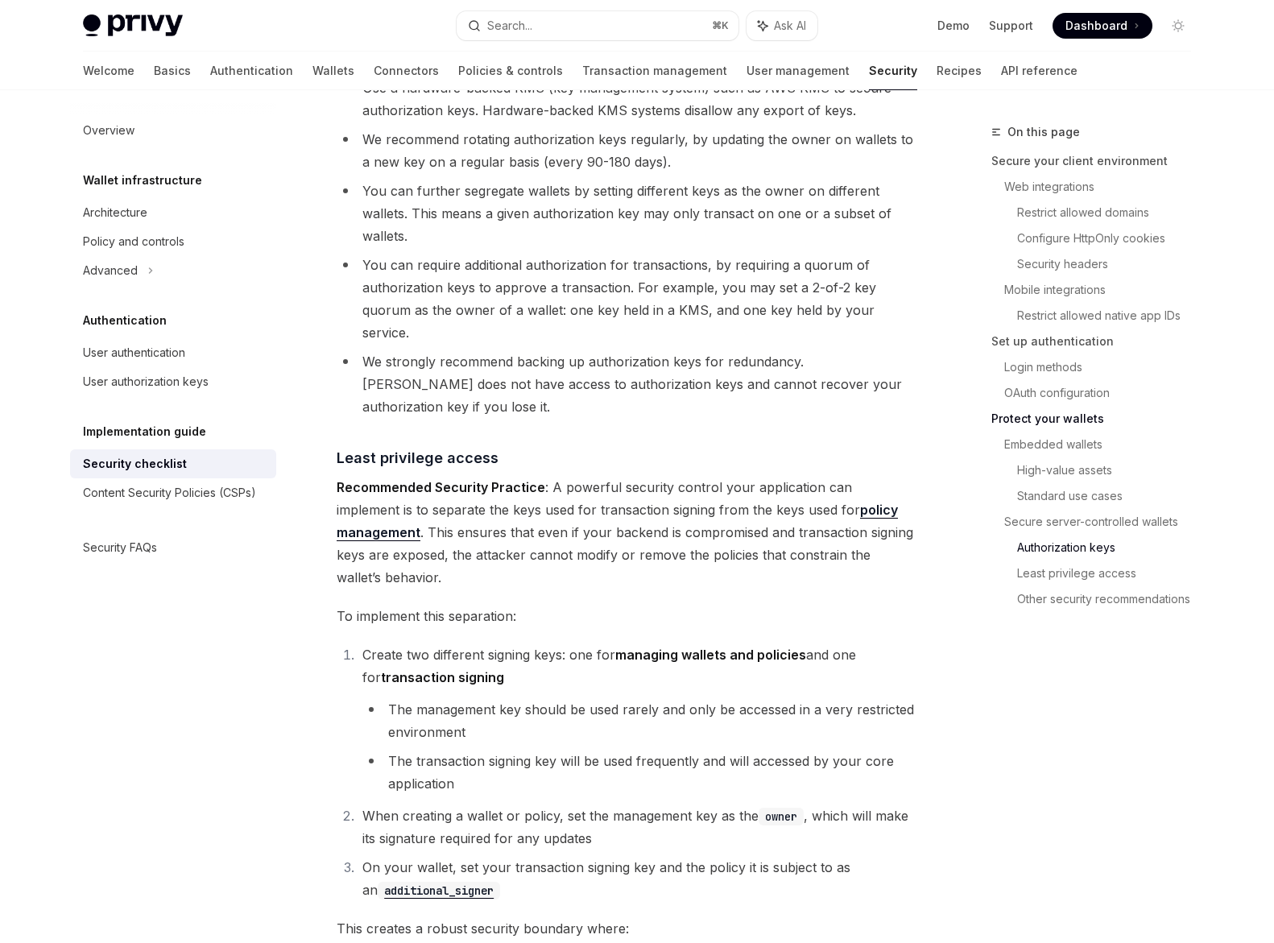
click at [589, 476] on span "Recommended Security Practice : A powerful security control your application ca…" at bounding box center [627, 532] width 580 height 113
click at [632, 476] on span "Recommended Security Practice : A powerful security control your application ca…" at bounding box center [627, 532] width 580 height 113
click at [622, 485] on span "Recommended Security Practice : A powerful security control your application ca…" at bounding box center [627, 532] width 580 height 113
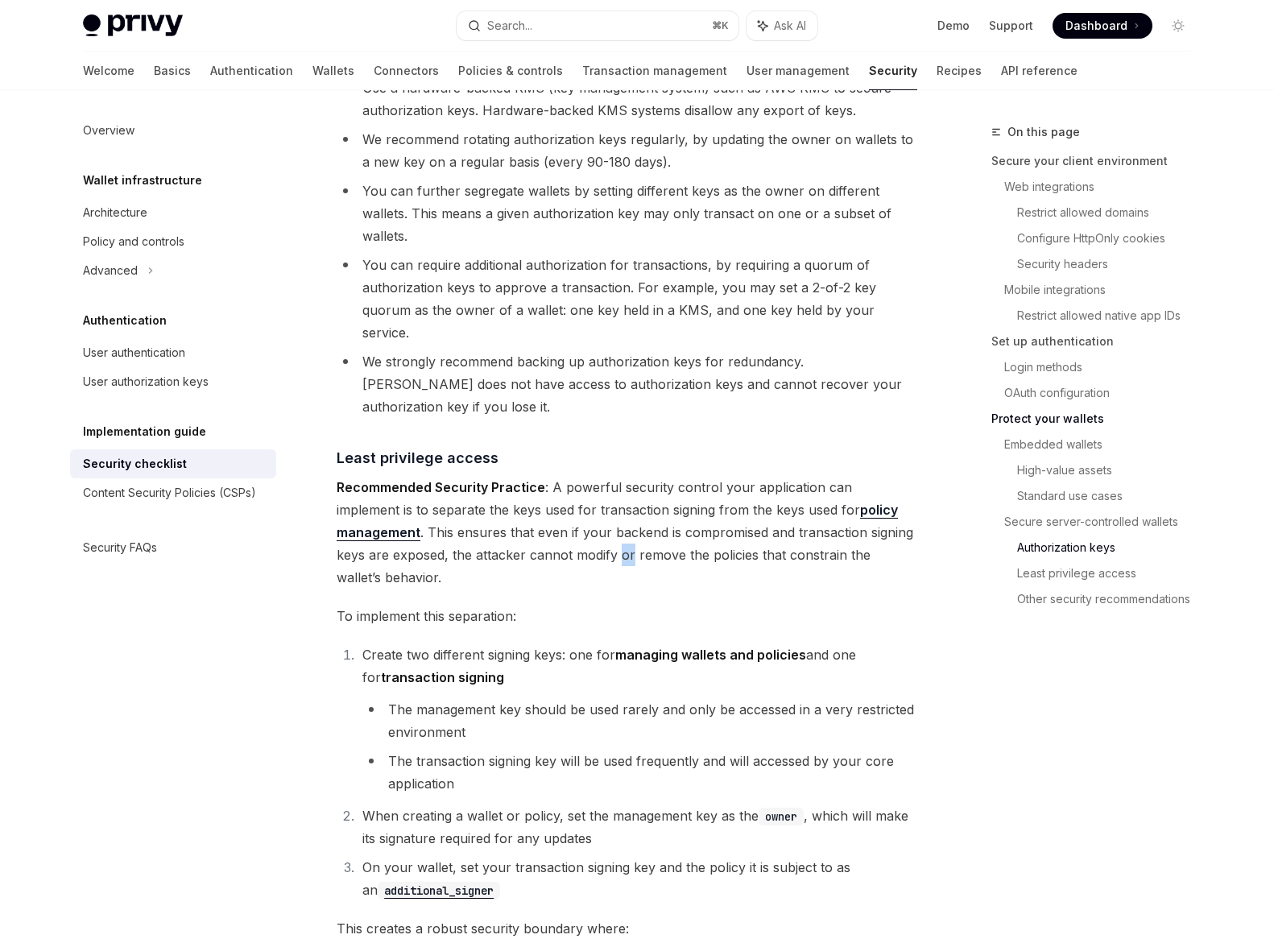
click at [622, 485] on span "Recommended Security Practice : A powerful security control your application ca…" at bounding box center [627, 532] width 580 height 113
click at [596, 485] on span "Recommended Security Practice : A powerful security control your application ca…" at bounding box center [627, 532] width 580 height 113
click at [627, 485] on span "Recommended Security Practice : A powerful security control your application ca…" at bounding box center [627, 532] width 580 height 113
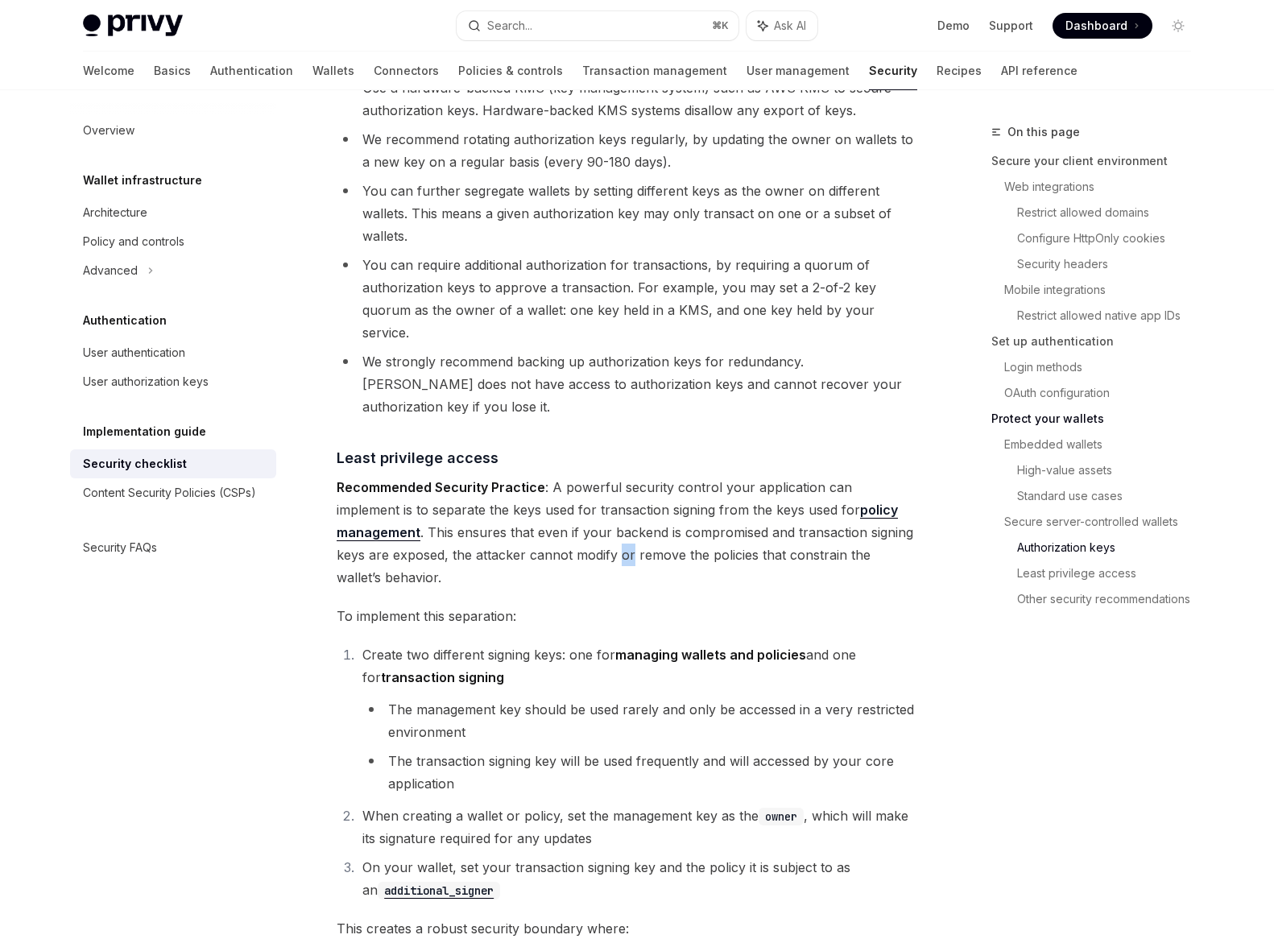
click at [627, 485] on span "Recommended Security Practice : A powerful security control your application ca…" at bounding box center [627, 532] width 580 height 113
click at [600, 646] on span "Create two different signing keys: one for managing wallets and policies and on…" at bounding box center [609, 665] width 494 height 39
click at [622, 698] on li "The management key should be used rarely and only be accessed in a very restric…" at bounding box center [639, 720] width 555 height 45
click at [634, 698] on li "The management key should be used rarely and only be accessed in a very restric…" at bounding box center [639, 720] width 555 height 45
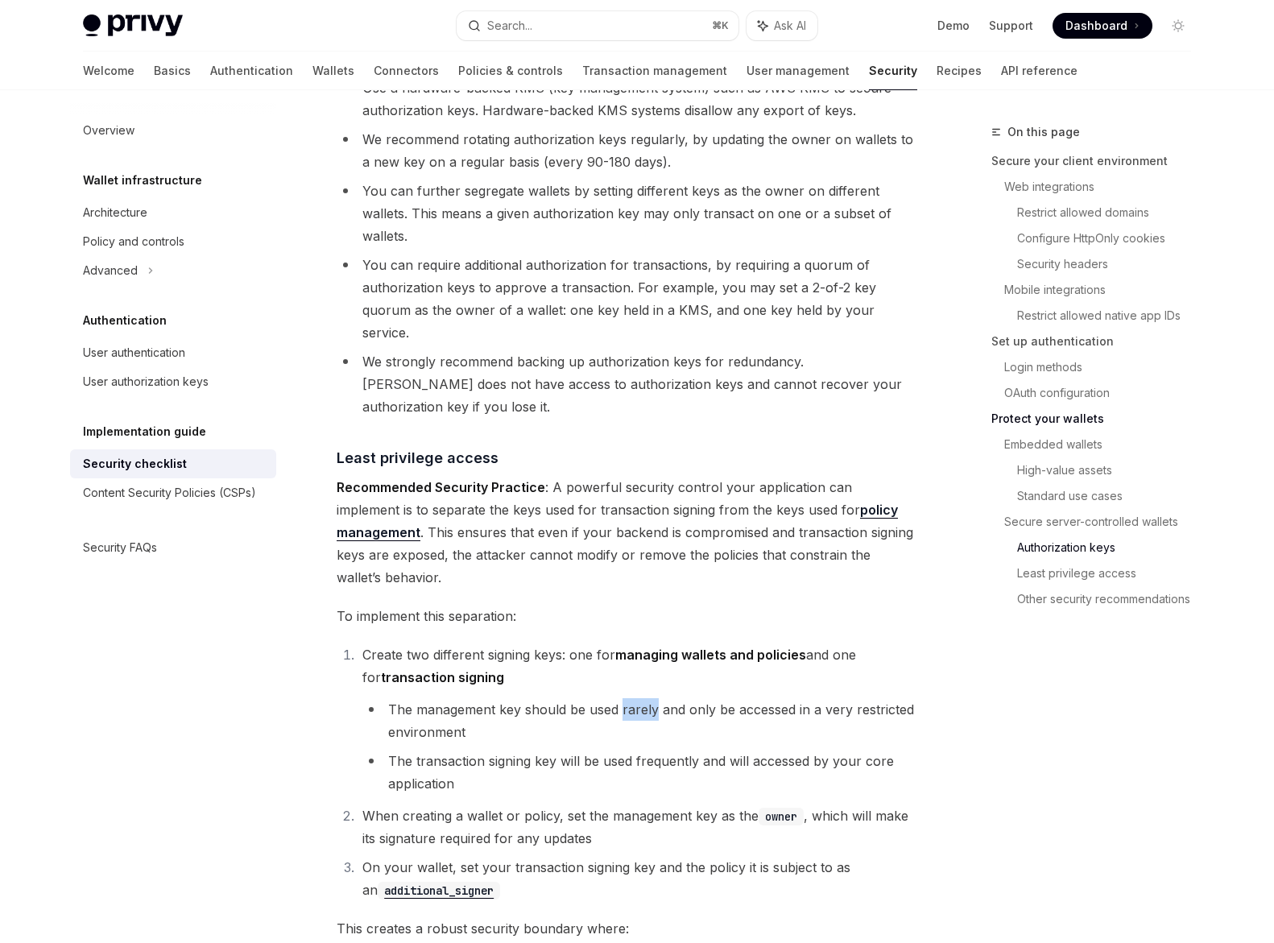
click at [634, 698] on li "The management key should be used rarely and only be accessed in a very restric…" at bounding box center [639, 720] width 555 height 45
click at [646, 698] on li "The management key should be used rarely and only be accessed in a very restric…" at bounding box center [639, 720] width 555 height 45
click at [313, 453] on icon "Navigate to header" at bounding box center [313, 458] width 11 height 10
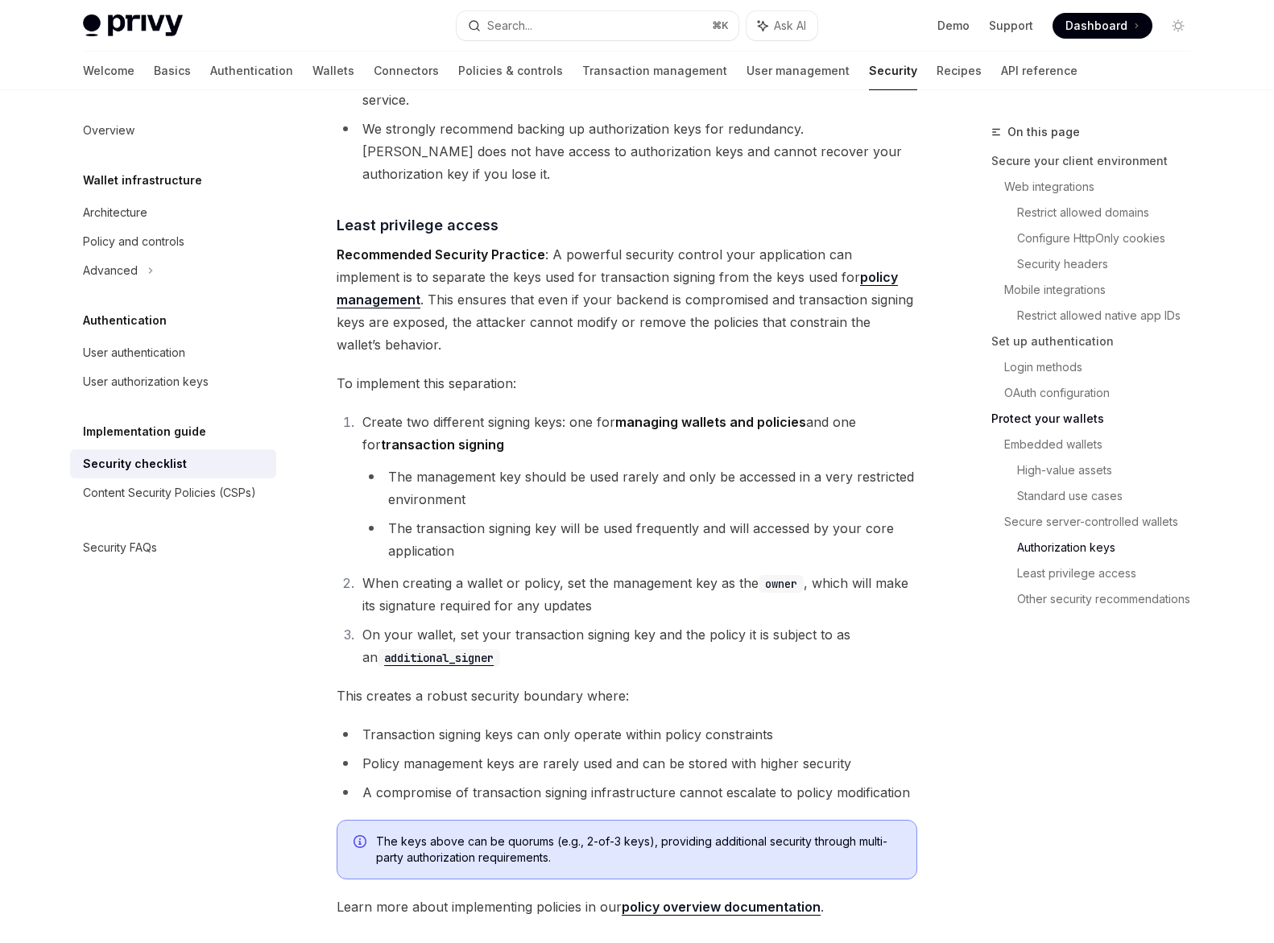
scroll to position [3053, 0]
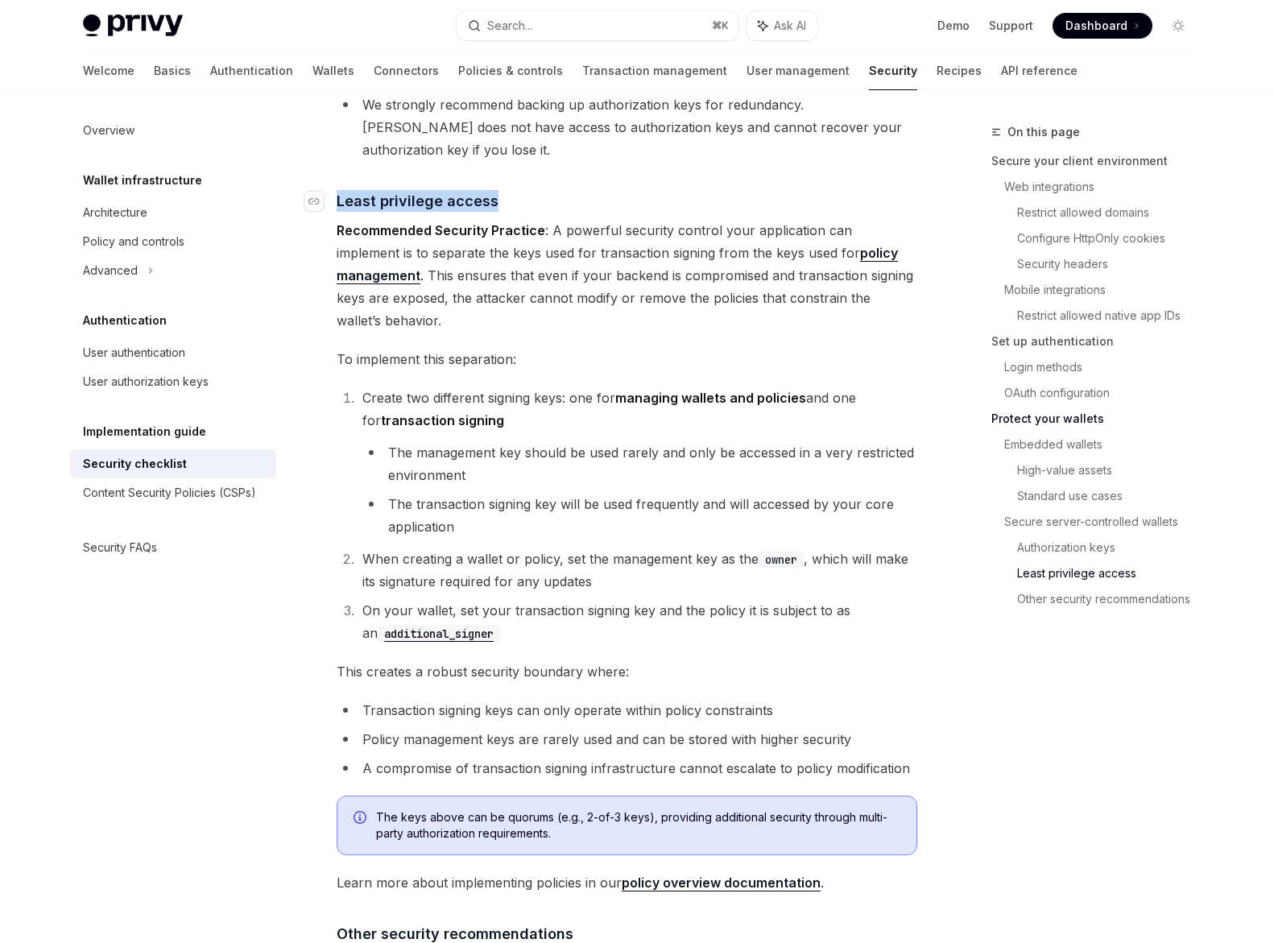
drag, startPoint x: 530, startPoint y: 134, endPoint x: 334, endPoint y: 136, distance: 195.6
click at [337, 190] on h4 "​ Least privilege access" at bounding box center [627, 201] width 580 height 22
copy h4 "​ Least privilege access"
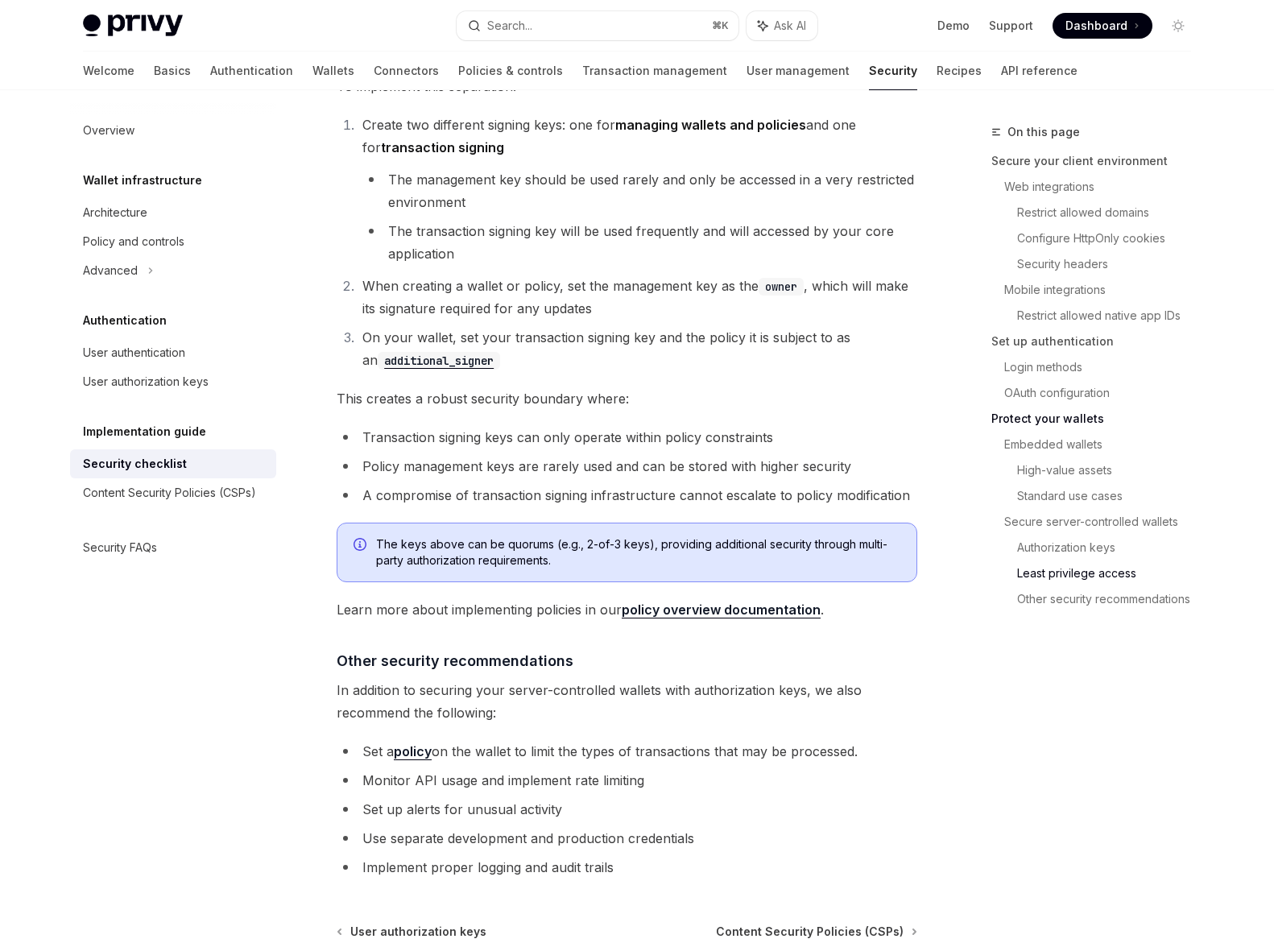
scroll to position [3433, 0]
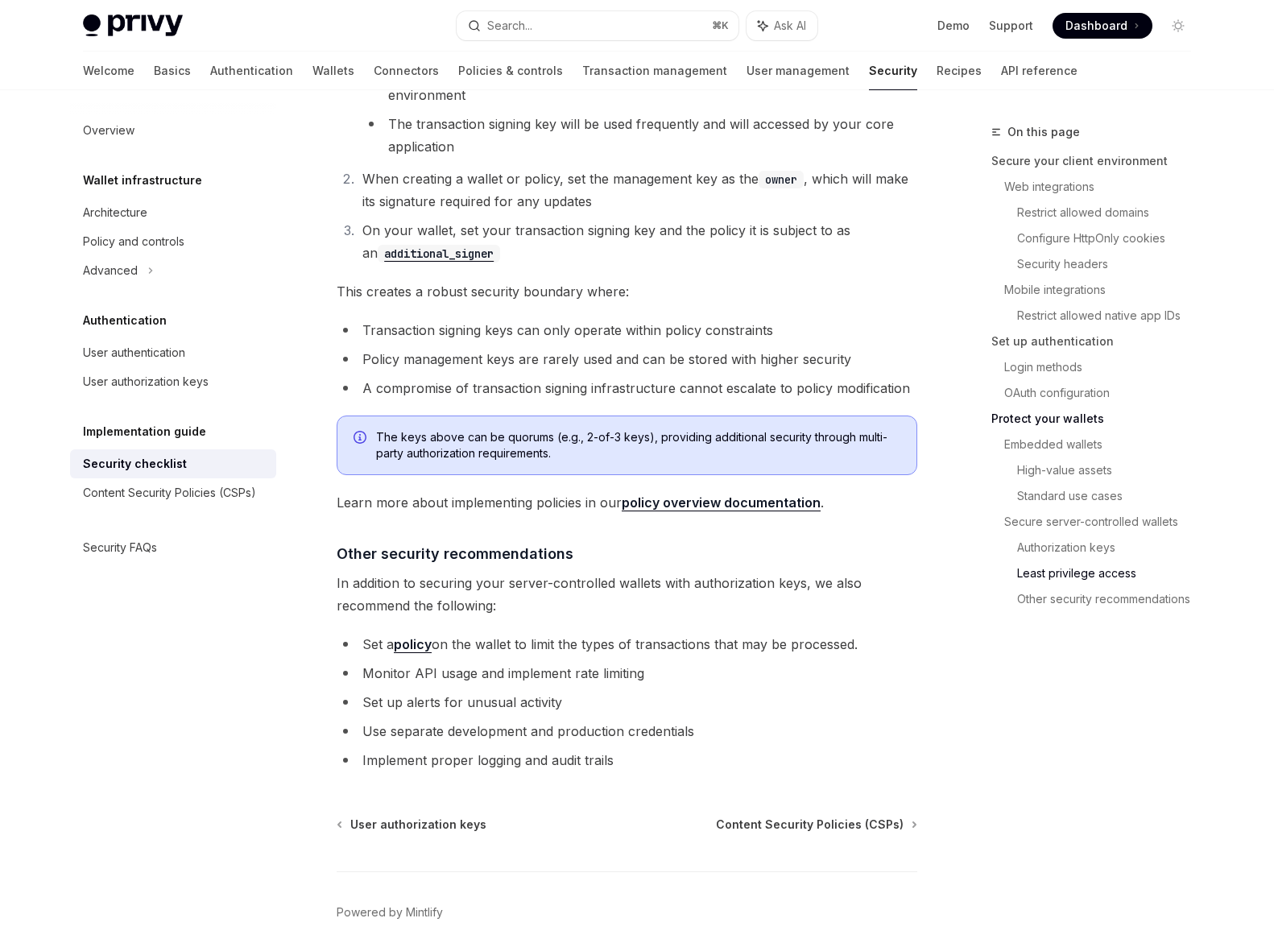
click at [581, 572] on span "In addition to securing your server-controlled wallets with authorization keys,…" at bounding box center [627, 594] width 580 height 45
click at [592, 572] on span "In addition to securing your server-controlled wallets with authorization keys,…" at bounding box center [627, 594] width 580 height 45
click at [553, 633] on li "Set a policy on the wallet to limit the types of transactions that may be proce…" at bounding box center [627, 644] width 580 height 23
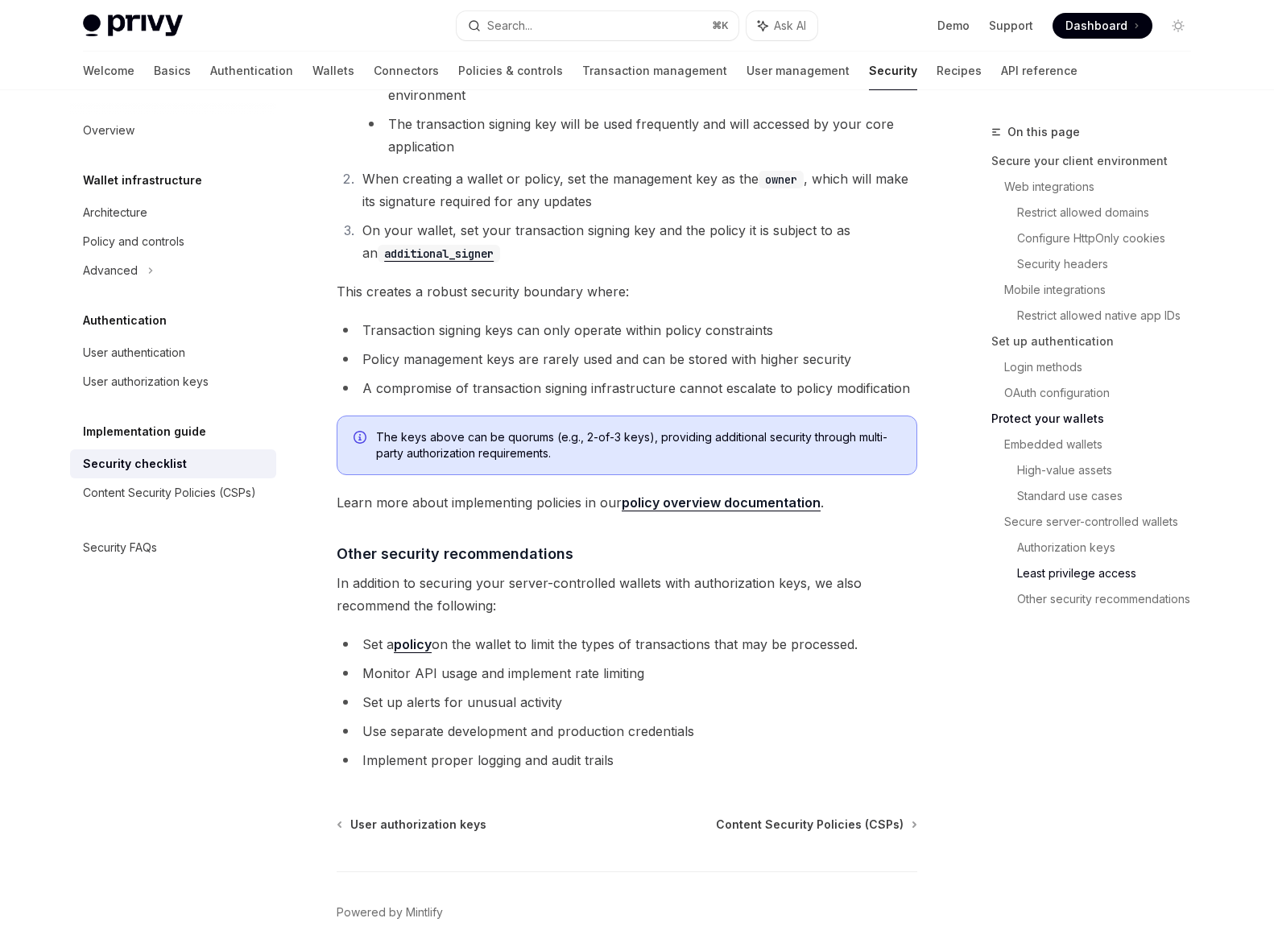
click at [617, 633] on li "Set a policy on the wallet to limit the types of transactions that may be proce…" at bounding box center [627, 644] width 580 height 23
click at [643, 633] on li "Set a policy on the wallet to limit the types of transactions that may be proce…" at bounding box center [627, 644] width 580 height 23
click at [601, 633] on li "Set a policy on the wallet to limit the types of transactions that may be proce…" at bounding box center [627, 644] width 580 height 23
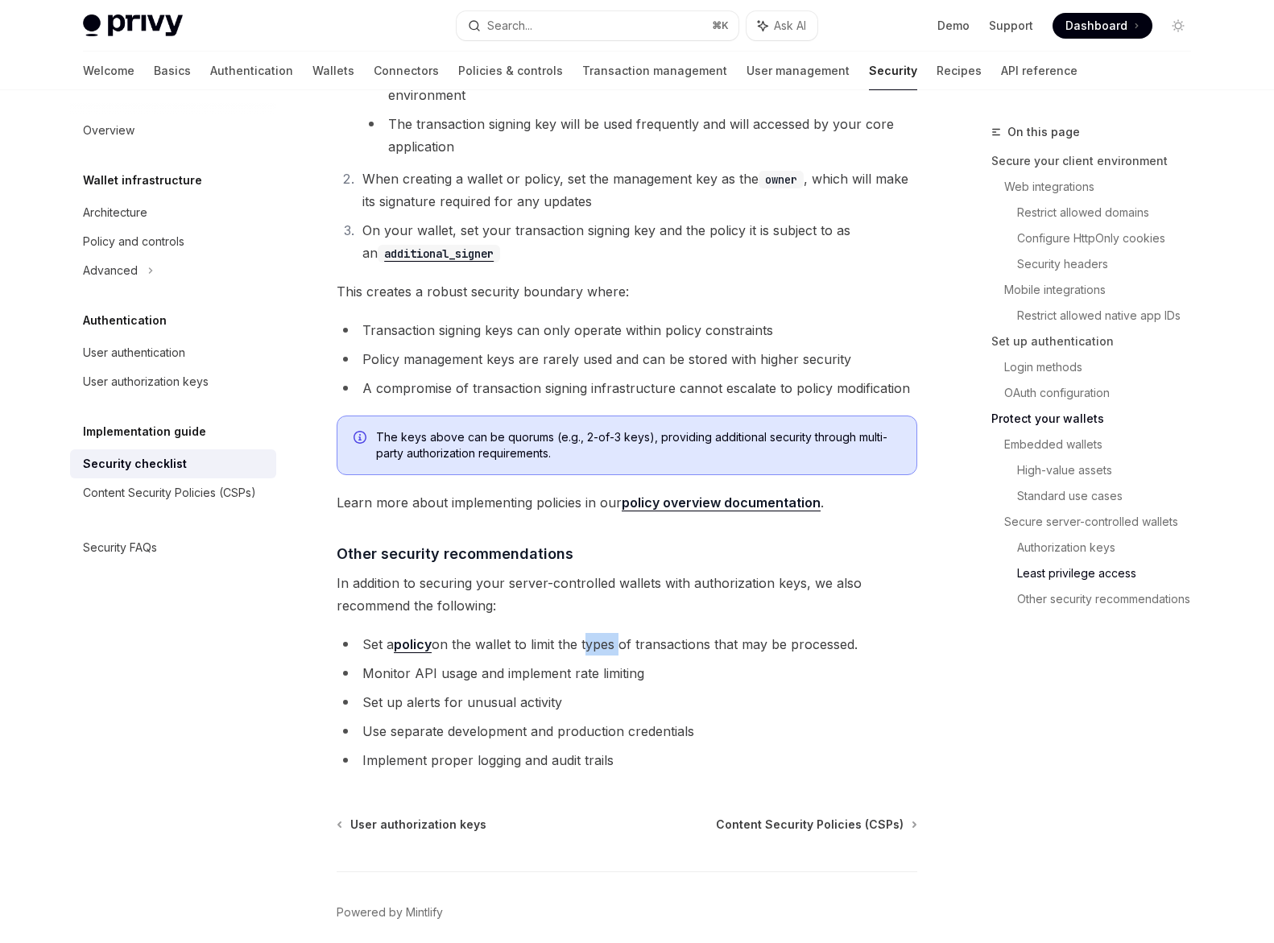
click at [601, 633] on li "Set a policy on the wallet to limit the types of transactions that may be proce…" at bounding box center [627, 644] width 580 height 23
click at [569, 633] on li "Set a policy on the wallet to limit the types of transactions that may be proce…" at bounding box center [627, 644] width 580 height 23
click at [647, 633] on li "Set a policy on the wallet to limit the types of transactions that may be proce…" at bounding box center [627, 644] width 580 height 23
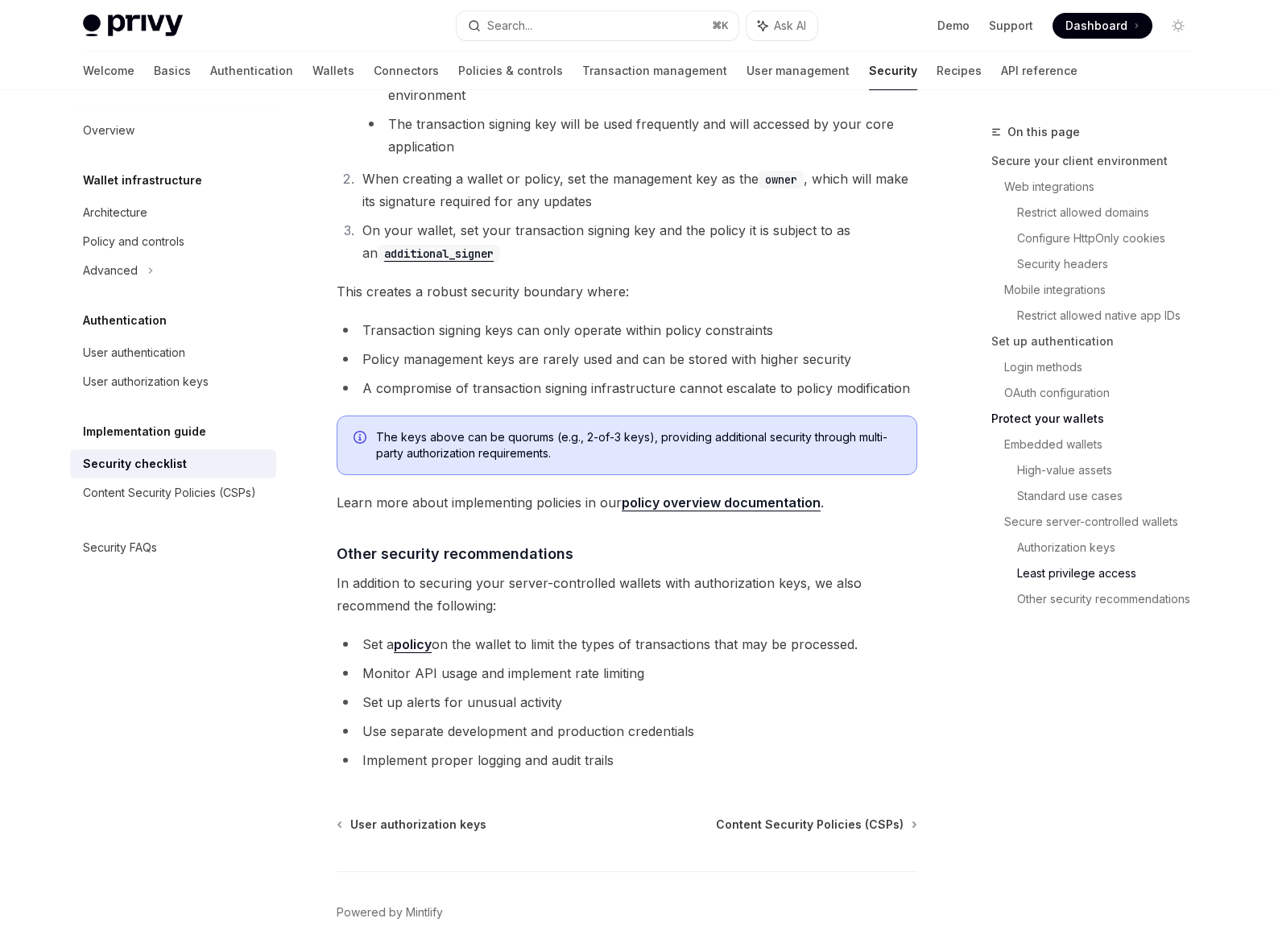
click at [485, 662] on li "Monitor API usage and implement rate limiting" at bounding box center [627, 673] width 580 height 23
click at [487, 662] on li "Monitor API usage and implement rate limiting" at bounding box center [627, 673] width 580 height 23
click at [544, 662] on li "Monitor API usage and implement rate limiting" at bounding box center [627, 673] width 580 height 23
click at [569, 662] on li "Monitor API usage and implement rate limiting" at bounding box center [627, 673] width 580 height 23
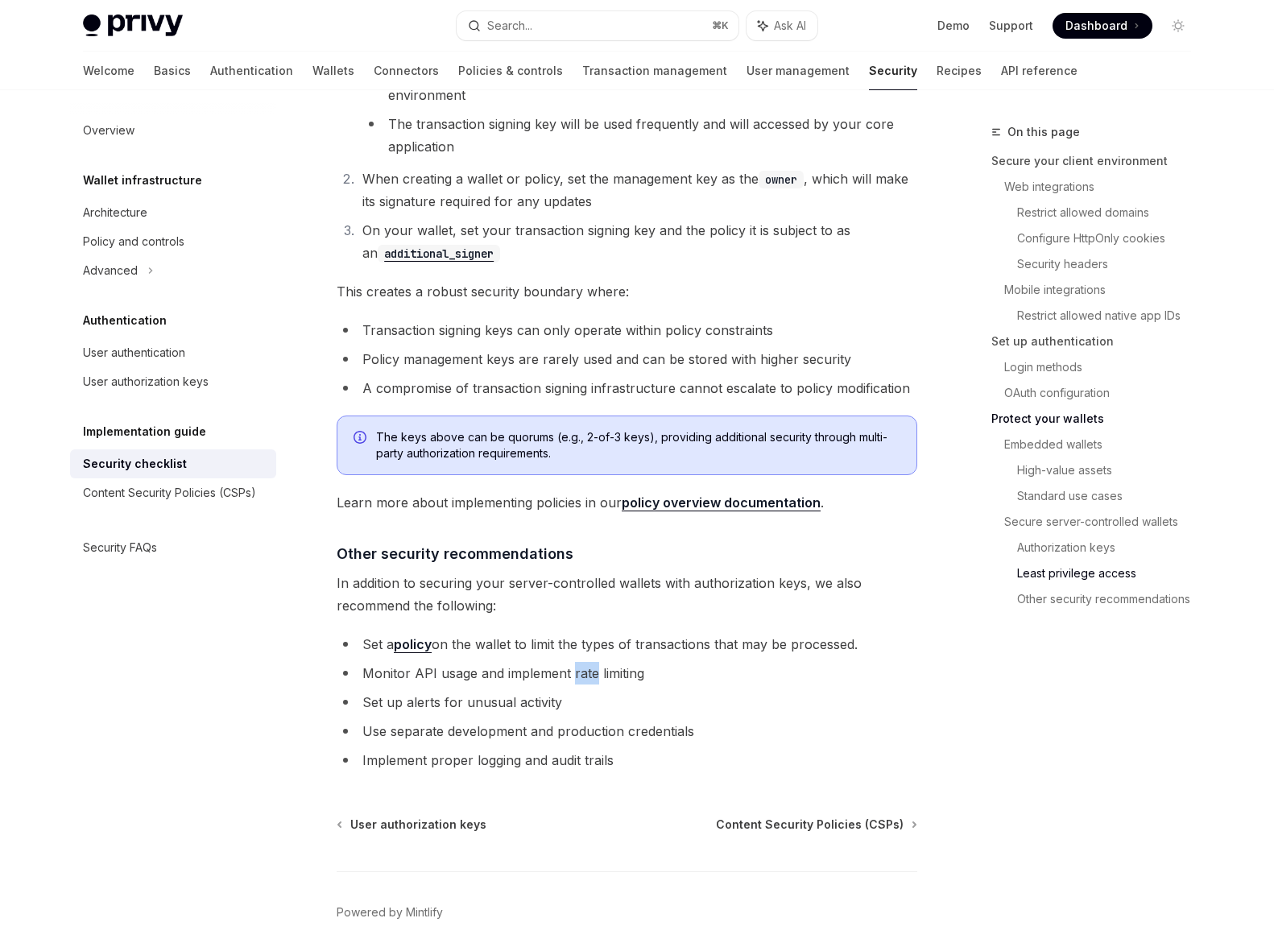
click at [569, 662] on li "Monitor API usage and implement rate limiting" at bounding box center [627, 673] width 580 height 23
click at [597, 662] on li "Monitor API usage and implement rate limiting" at bounding box center [627, 673] width 580 height 23
click at [321, 544] on div "Navigate to header" at bounding box center [313, 553] width 19 height 19
drag, startPoint x: 588, startPoint y: 492, endPoint x: 338, endPoint y: 485, distance: 249.7
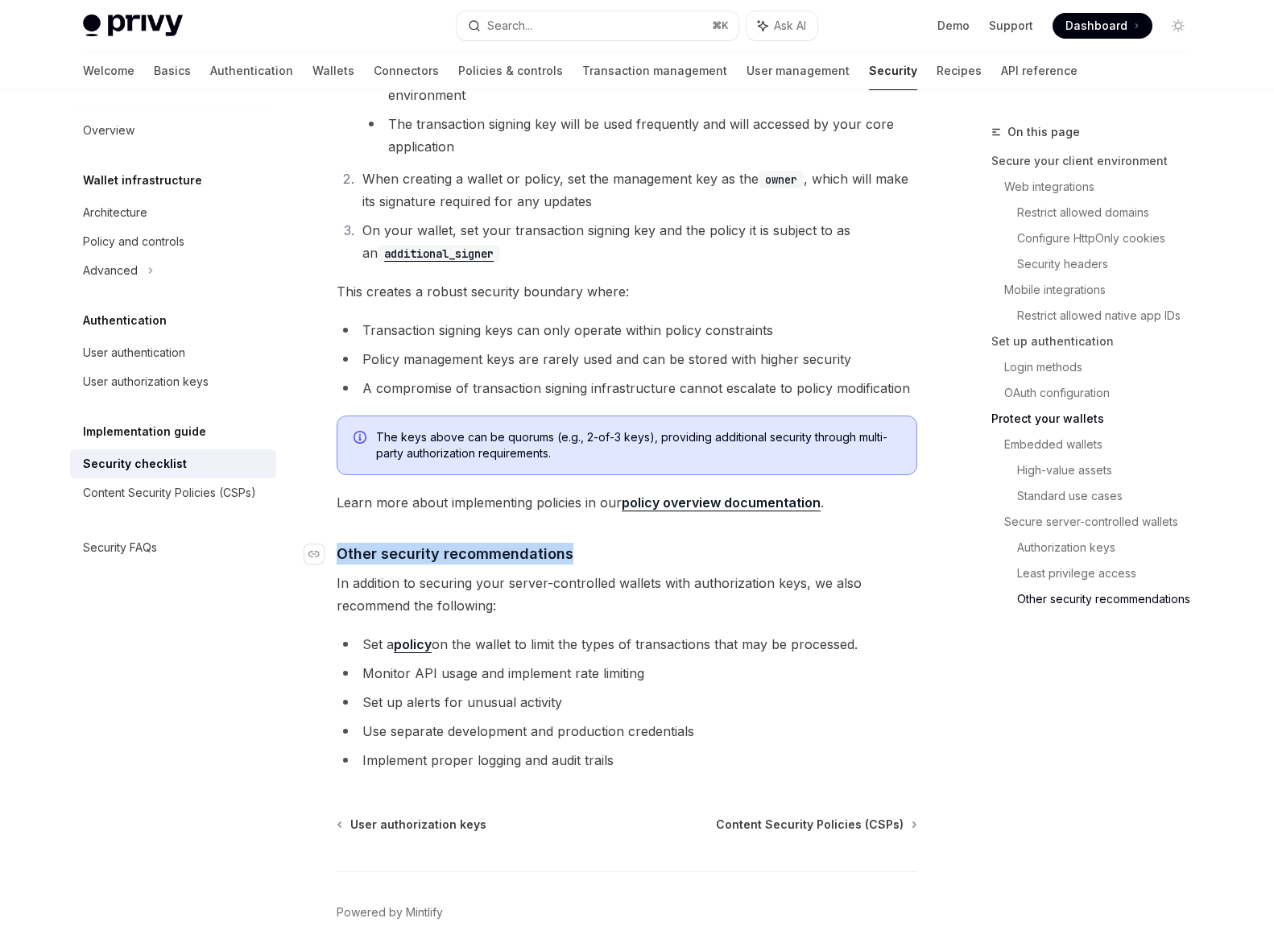
click at [338, 543] on h4 "​ Other security recommendations" at bounding box center [627, 554] width 580 height 22
copy span "Other security recommendations"
